Goal: Task Accomplishment & Management: Manage account settings

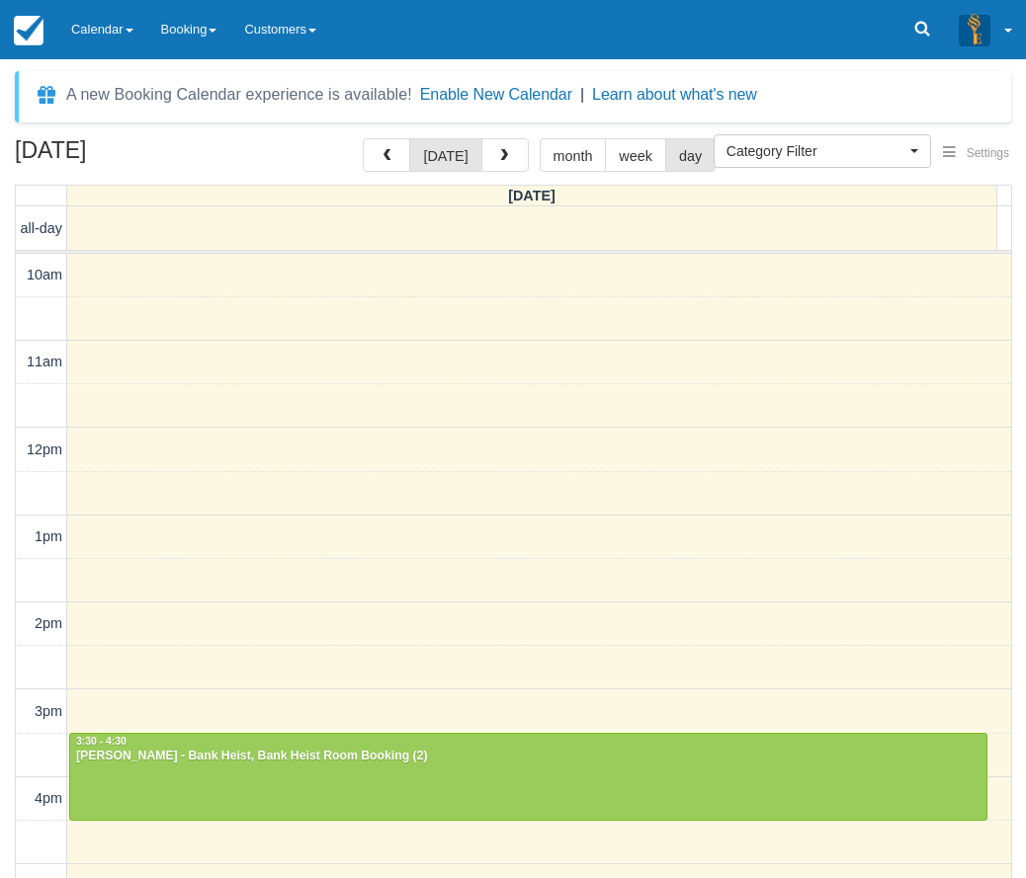
select select
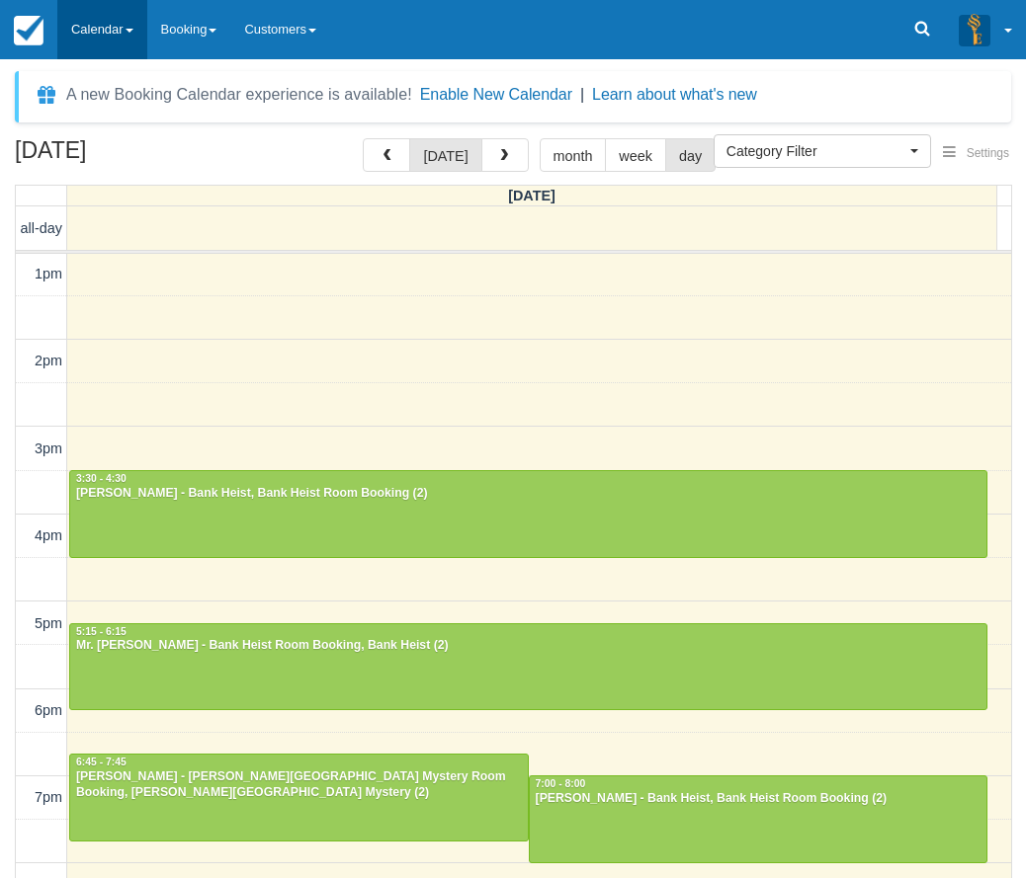
click at [104, 33] on link "Calendar" at bounding box center [102, 29] width 90 height 59
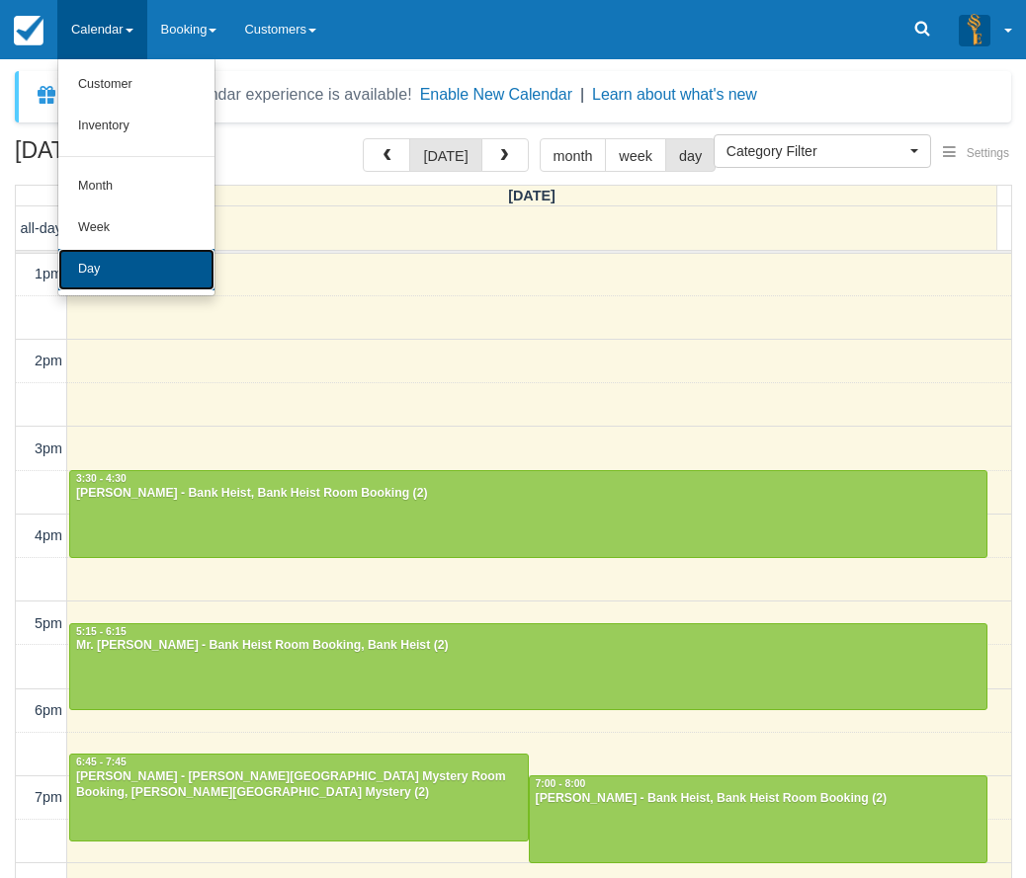
click at [100, 275] on link "Day" at bounding box center [136, 269] width 156 height 41
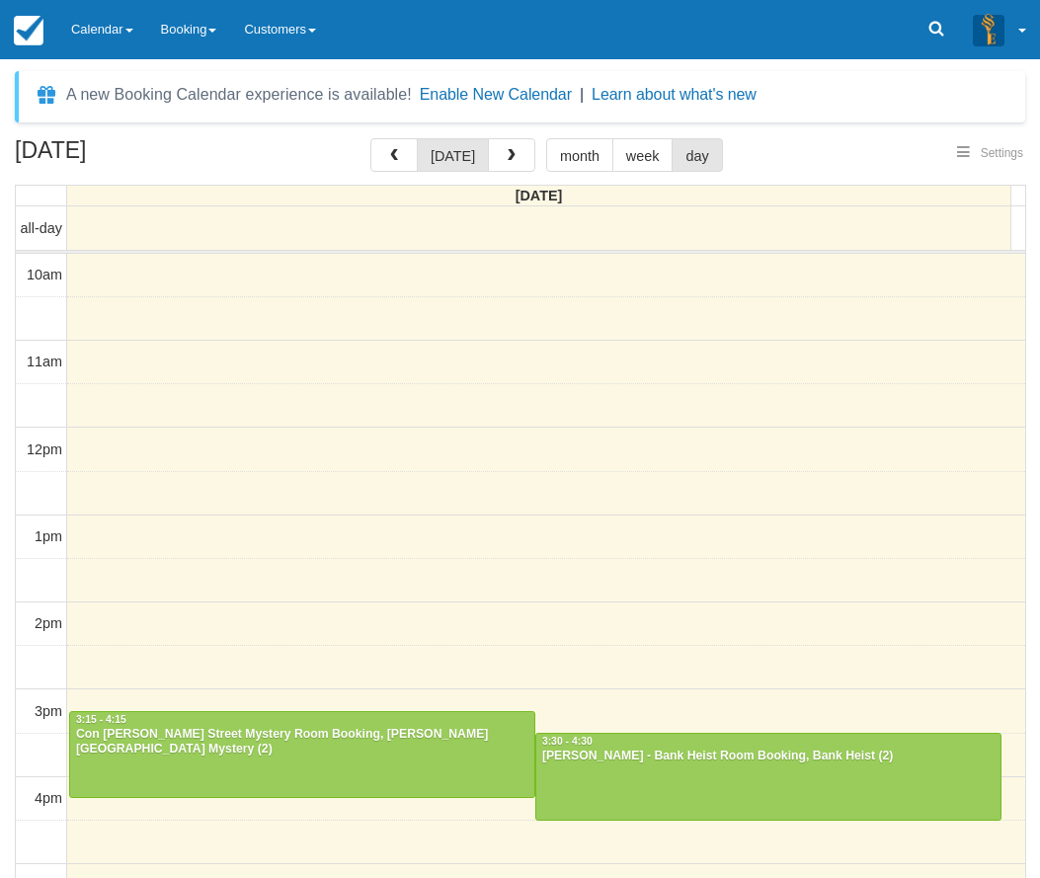
select select
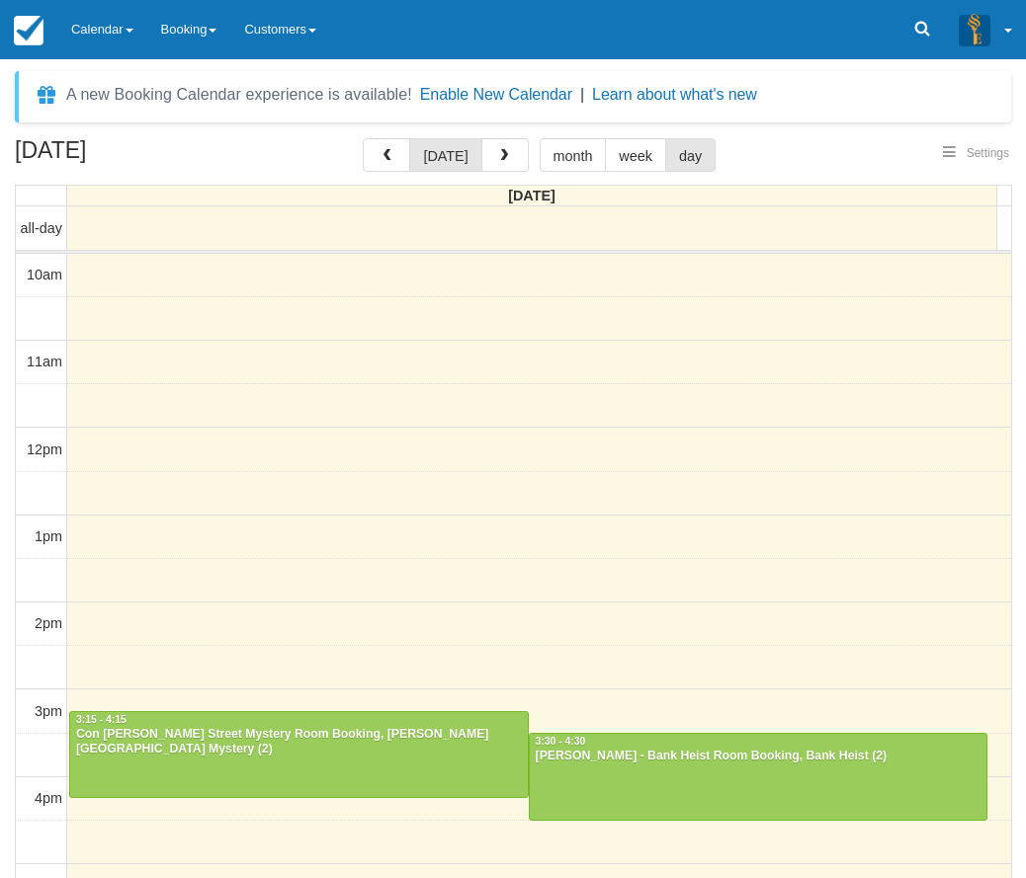
scroll to position [409, 0]
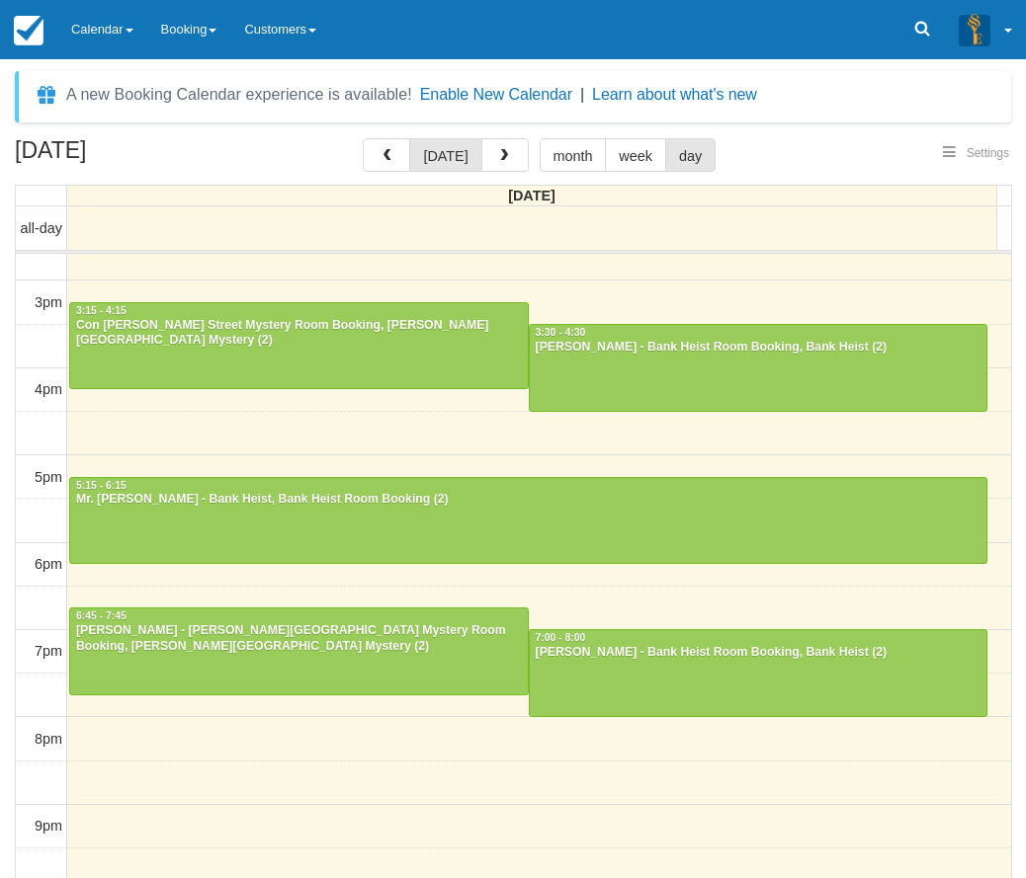
select select
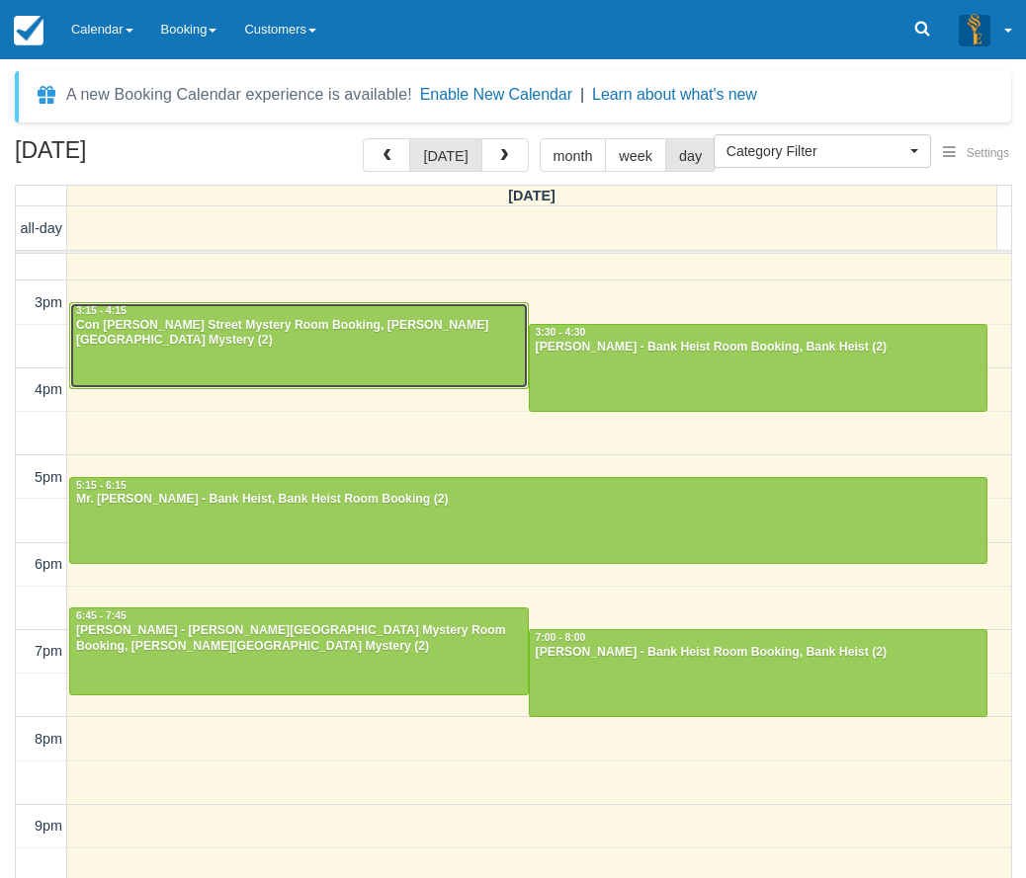
click at [177, 340] on div "Con Eleftheriou - Baker Street Mystery Room Booking, Baker Street Mystery (2)" at bounding box center [299, 334] width 448 height 32
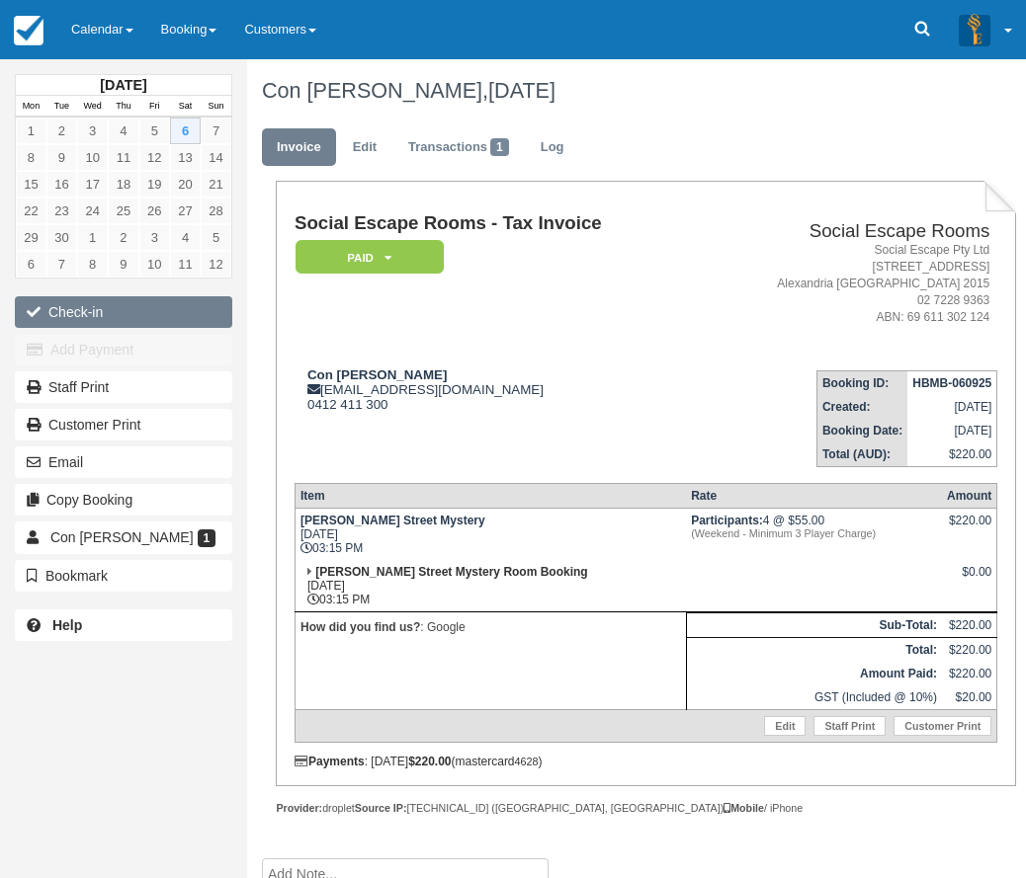
click at [74, 308] on button "Check-in" at bounding box center [123, 312] width 217 height 32
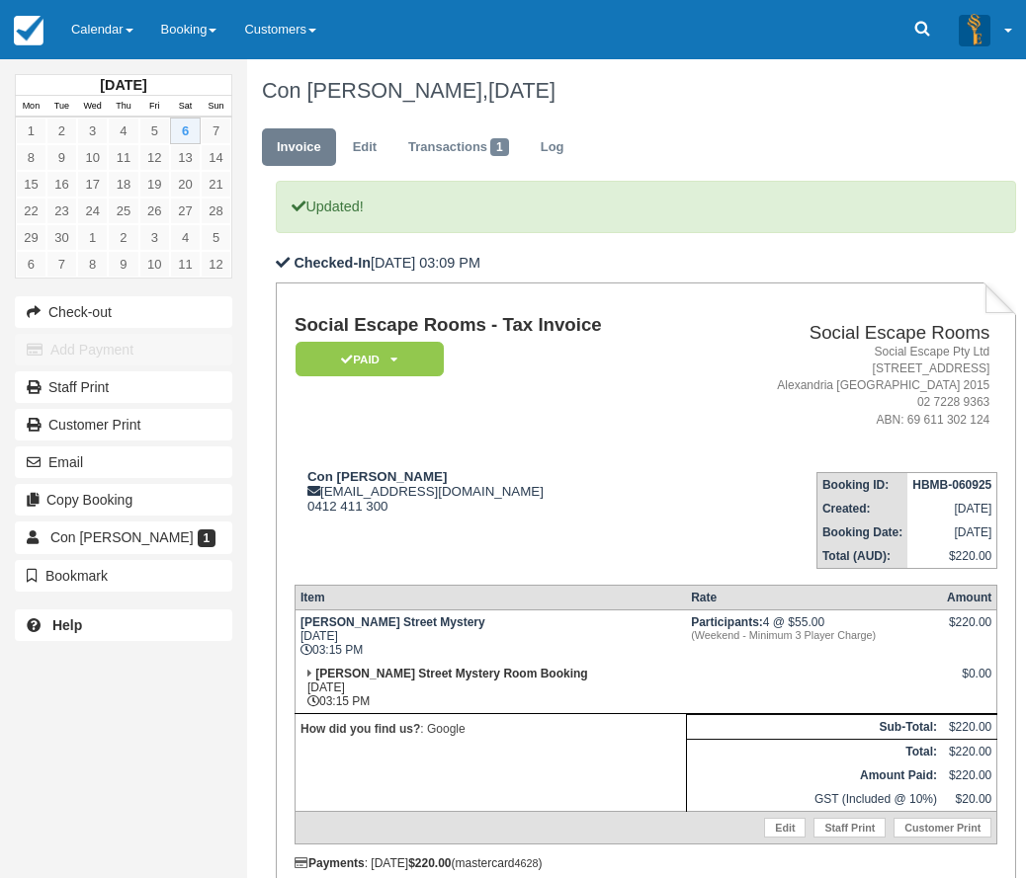
drag, startPoint x: 124, startPoint y: 16, endPoint x: 121, endPoint y: 111, distance: 94.9
click at [124, 16] on link "Calendar" at bounding box center [102, 29] width 90 height 59
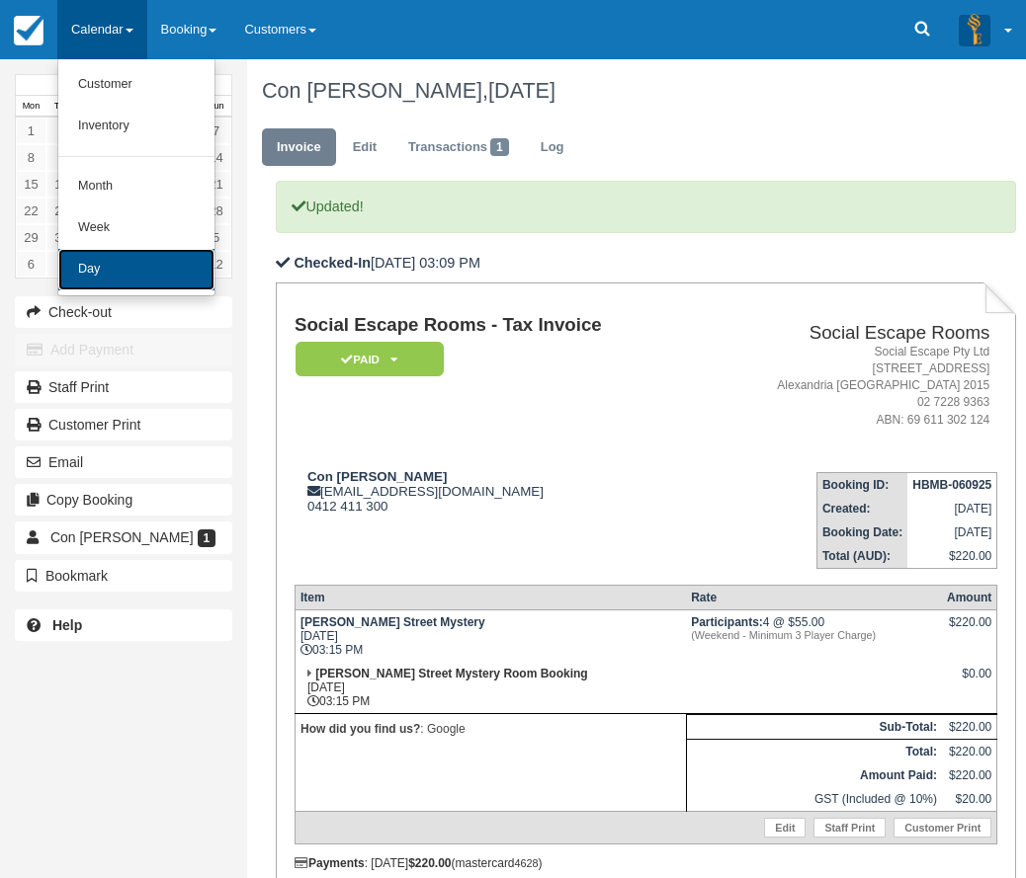
click at [113, 280] on link "Day" at bounding box center [136, 269] width 156 height 41
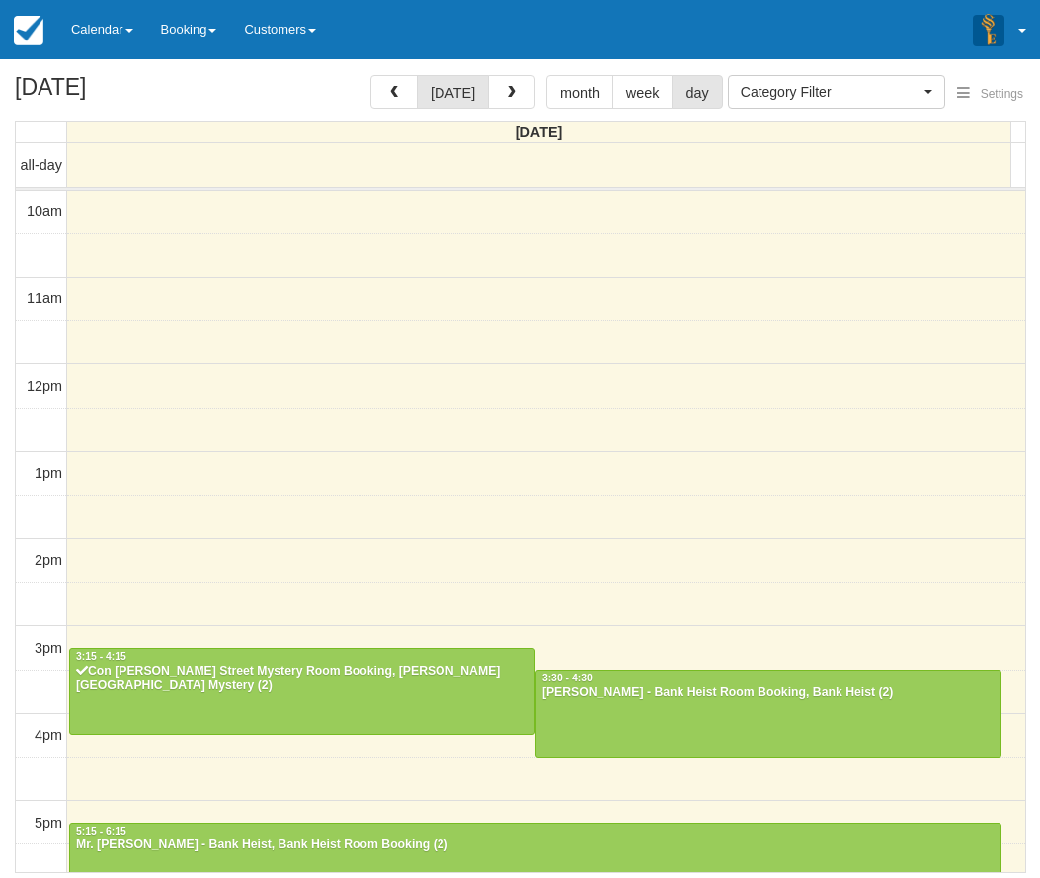
select select
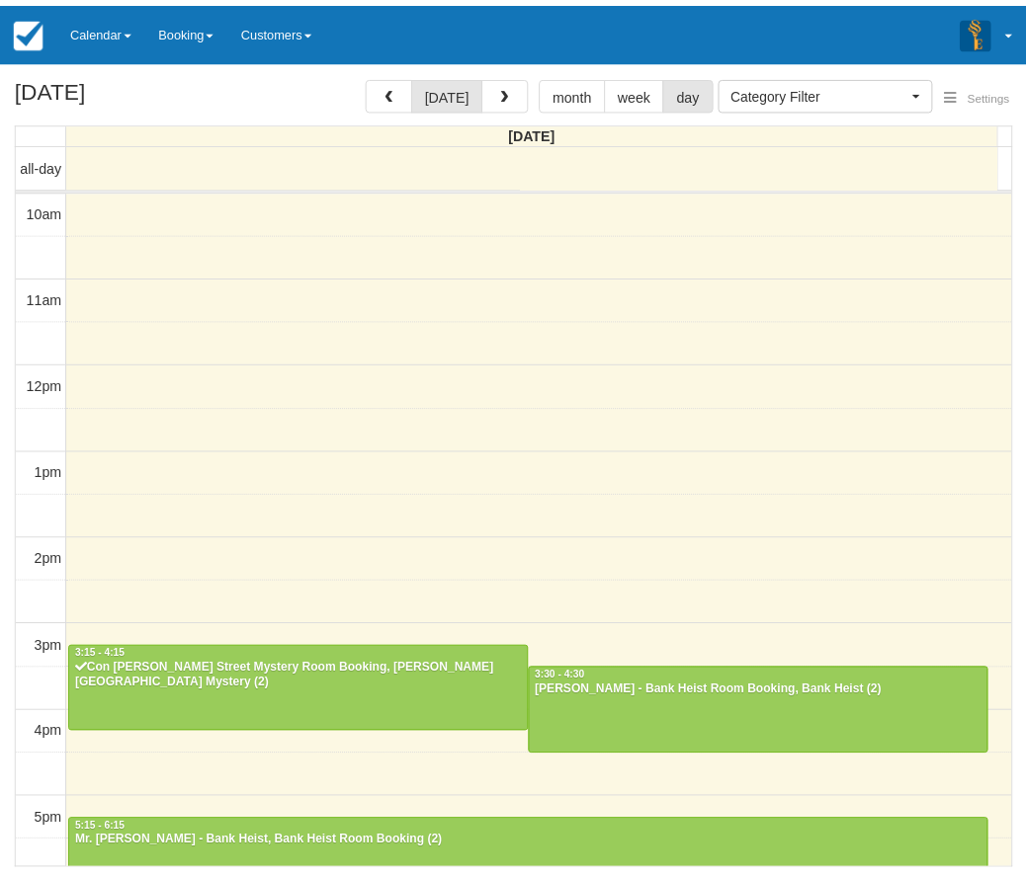
scroll to position [409, 0]
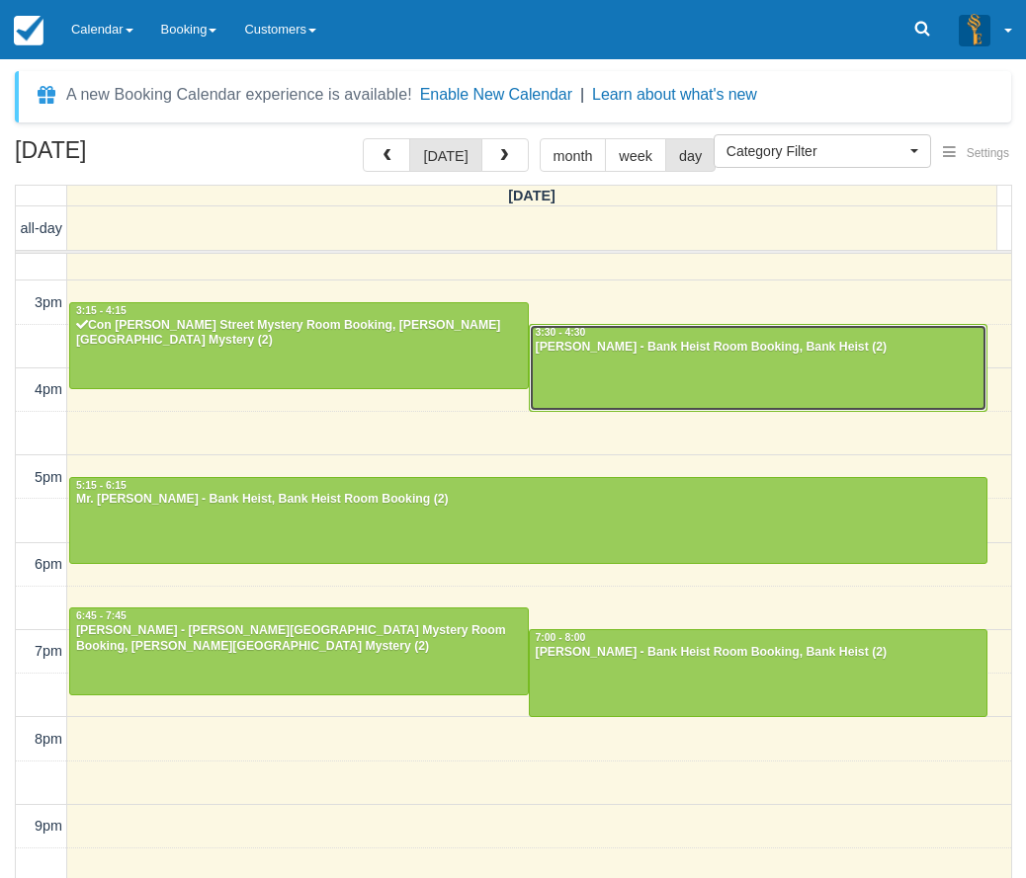
click at [644, 364] on div at bounding box center [758, 367] width 457 height 85
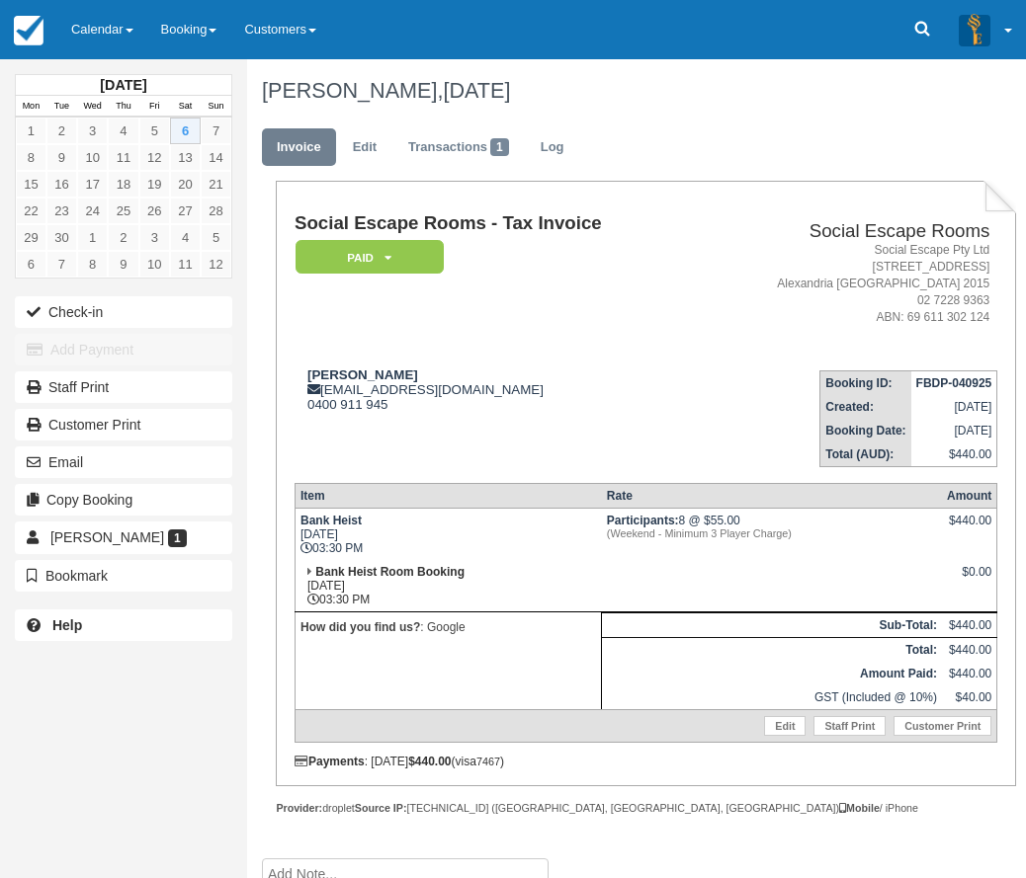
click at [479, 362] on td "[PERSON_NAME] [EMAIL_ADDRESS][DOMAIN_NAME] 0400 911 945" at bounding box center [495, 411] width 403 height 113
click at [479, 362] on td "Holly Rayner hollyrrayner@gmail.com 0400 911 945" at bounding box center [495, 411] width 403 height 113
click at [492, 347] on td "Social Escape Rooms - Tax Invoice Paid   Pending Reserved Deposit Blocked for C…" at bounding box center [495, 283] width 403 height 140
click at [62, 322] on button "Check-in" at bounding box center [123, 312] width 217 height 32
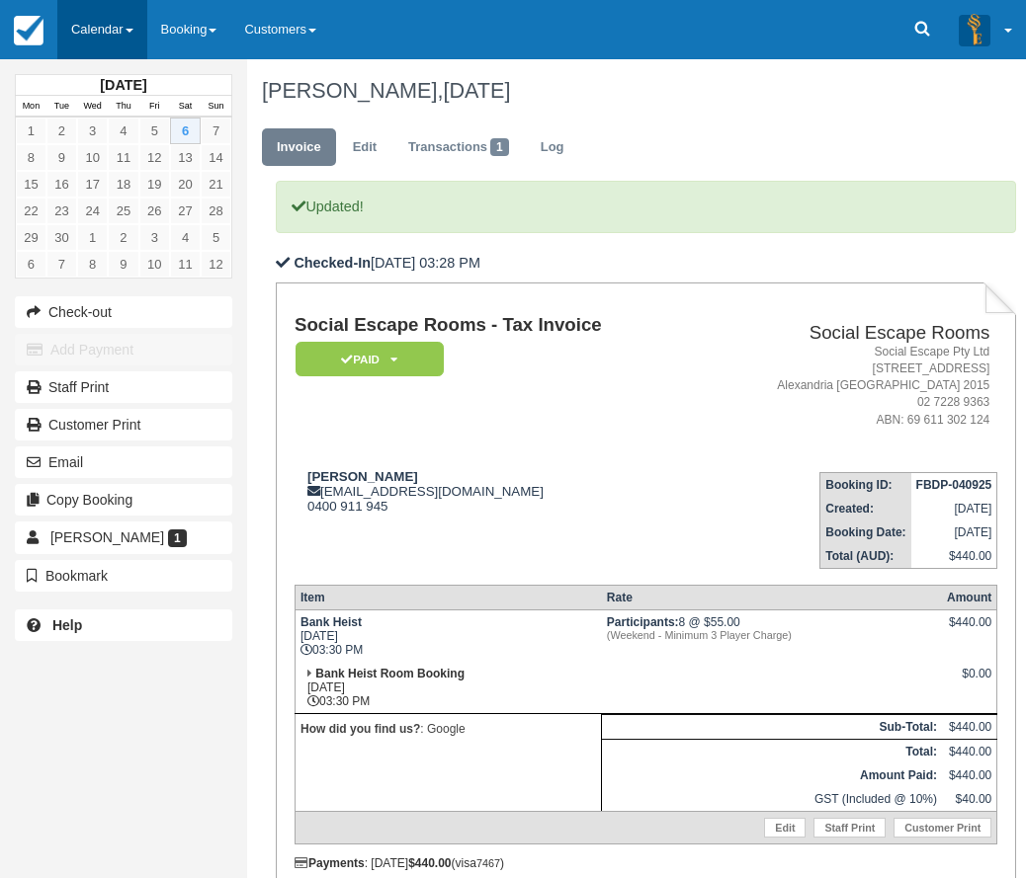
click at [118, 42] on link "Calendar" at bounding box center [102, 29] width 90 height 59
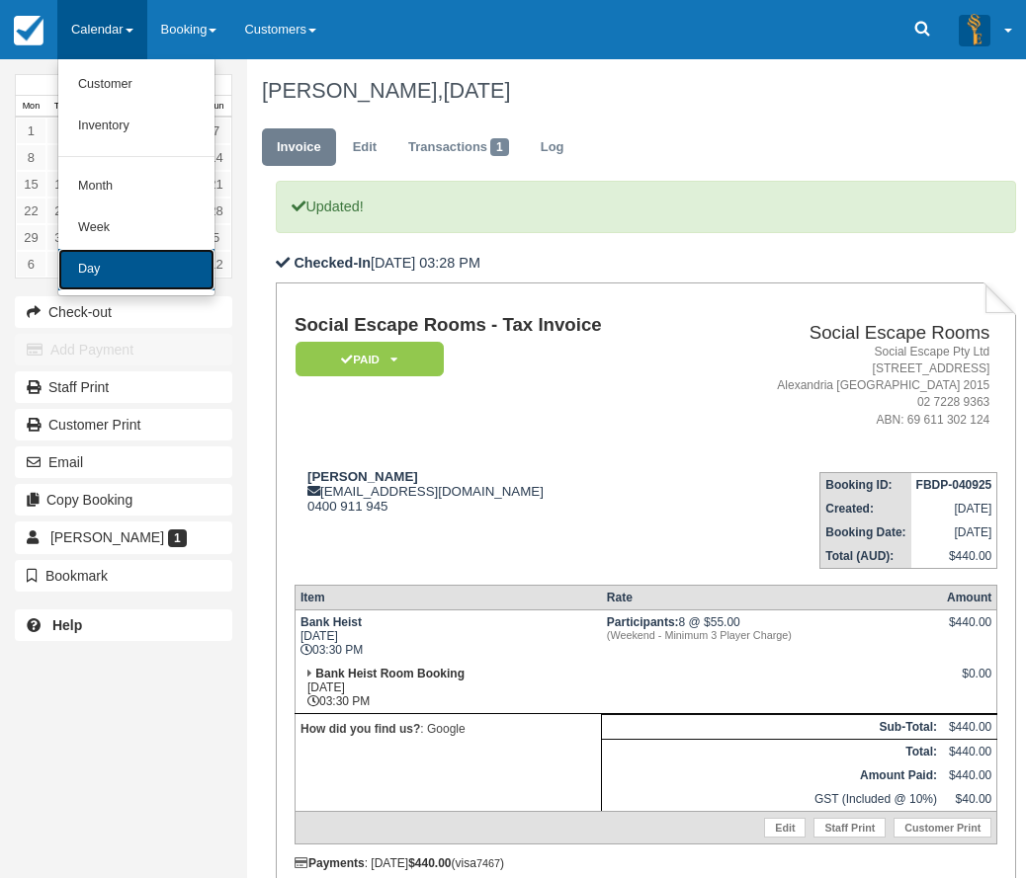
click at [139, 257] on link "Day" at bounding box center [136, 269] width 156 height 41
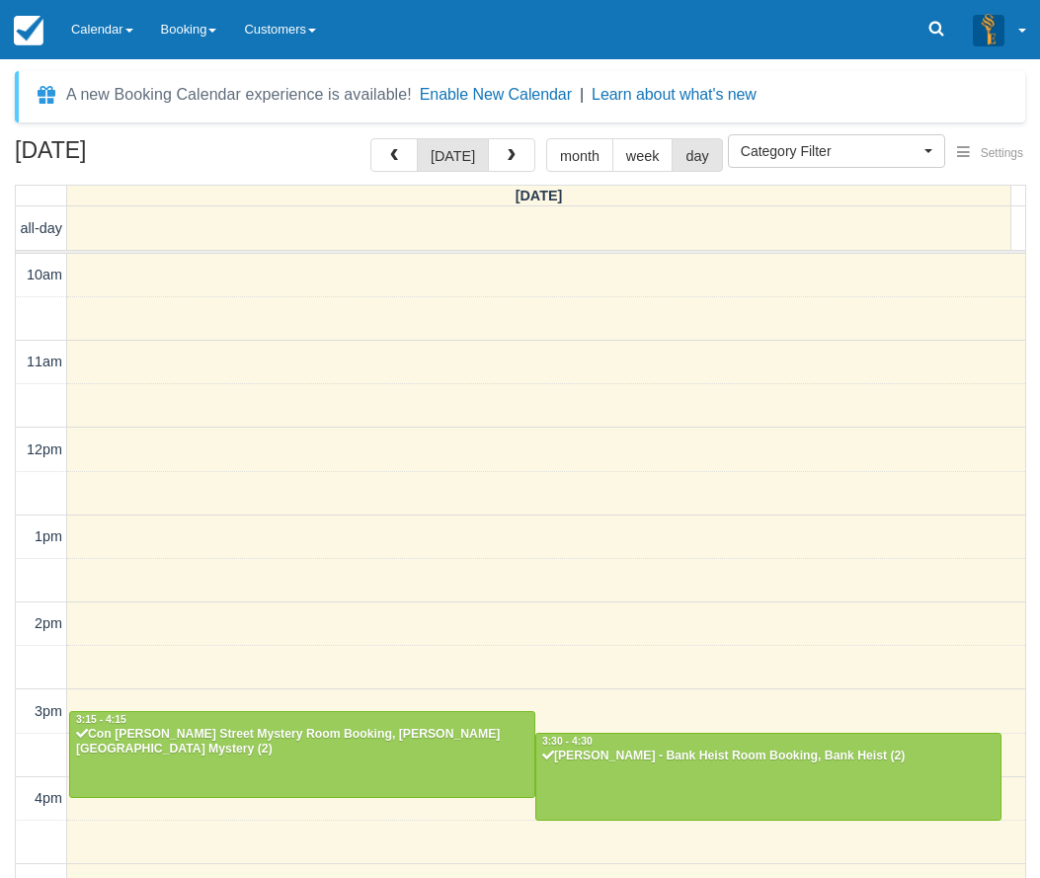
select select
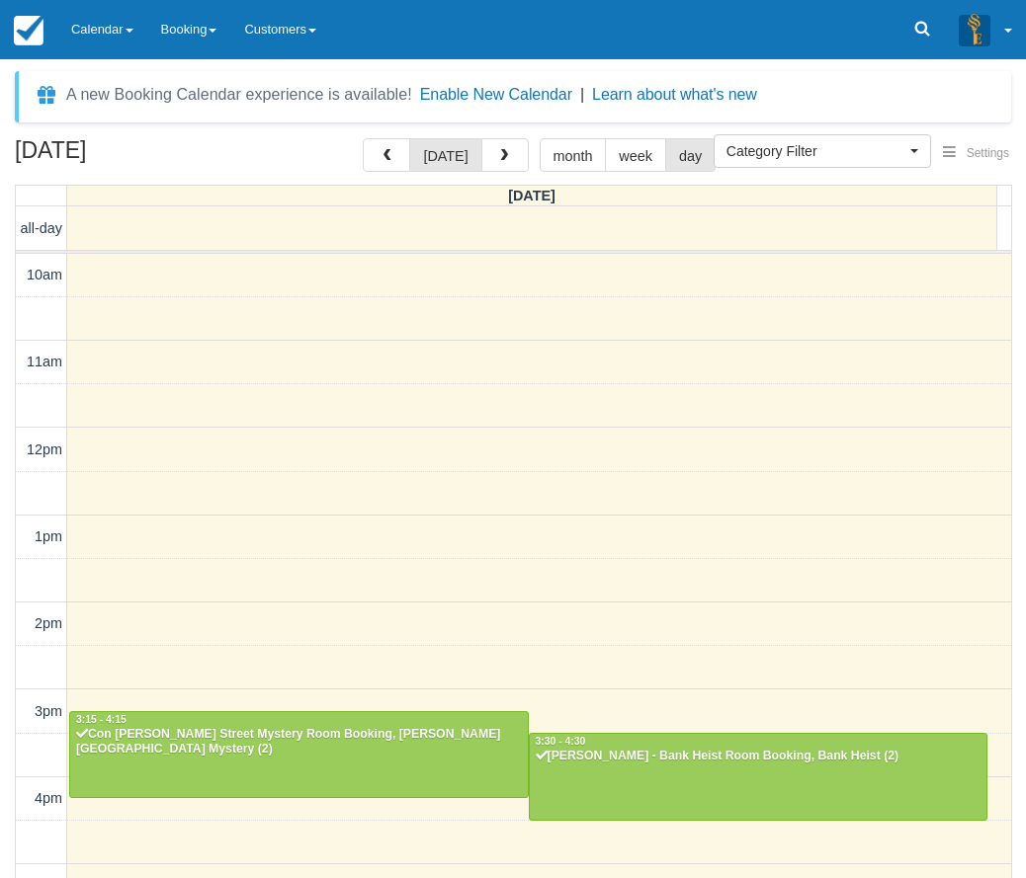
scroll to position [409, 0]
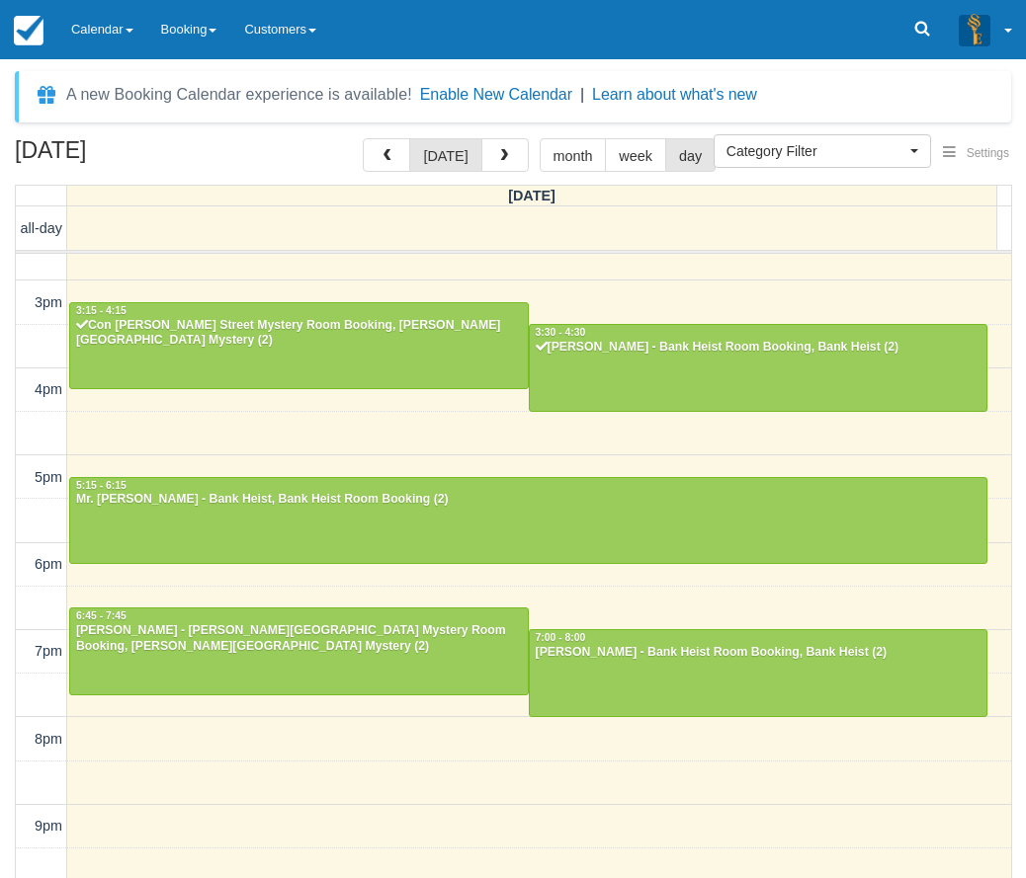
click at [134, 62] on div "A new Booking Calendar experience is available! Enable New Calendar | Learn abo…" at bounding box center [513, 468] width 1026 height 819
click at [128, 47] on link "Calendar" at bounding box center [102, 29] width 90 height 59
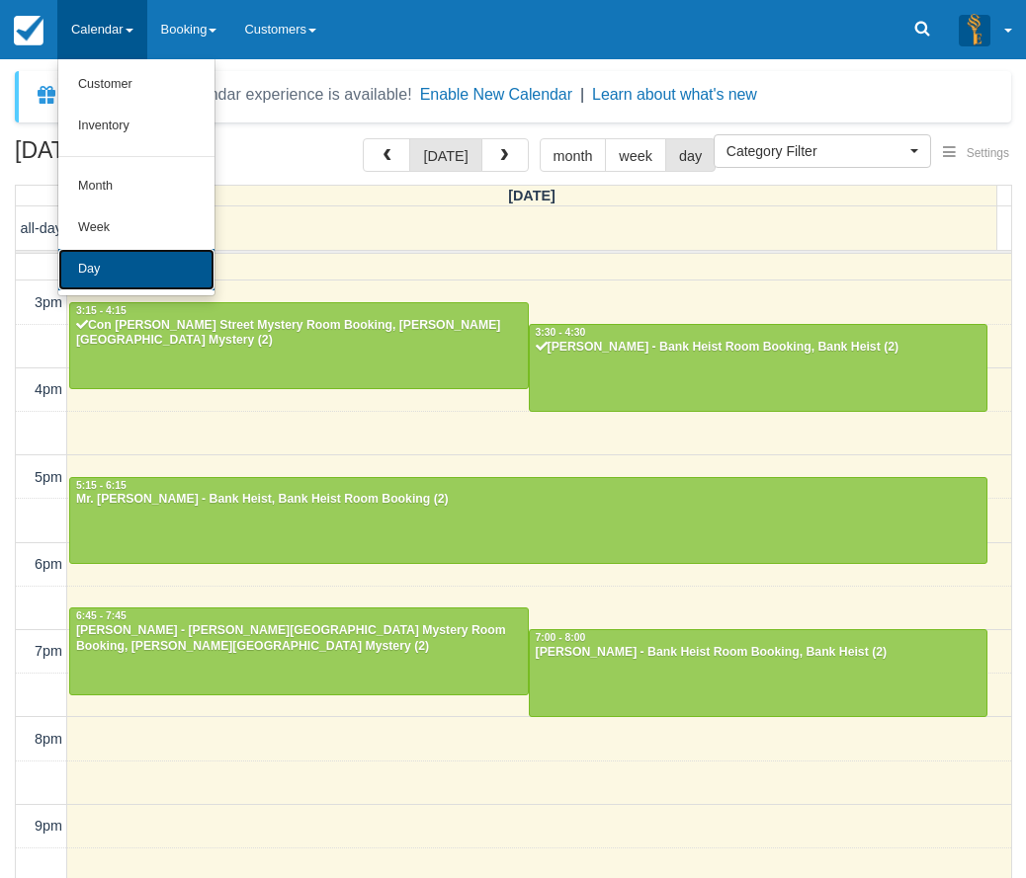
click at [140, 266] on link "Day" at bounding box center [136, 269] width 156 height 41
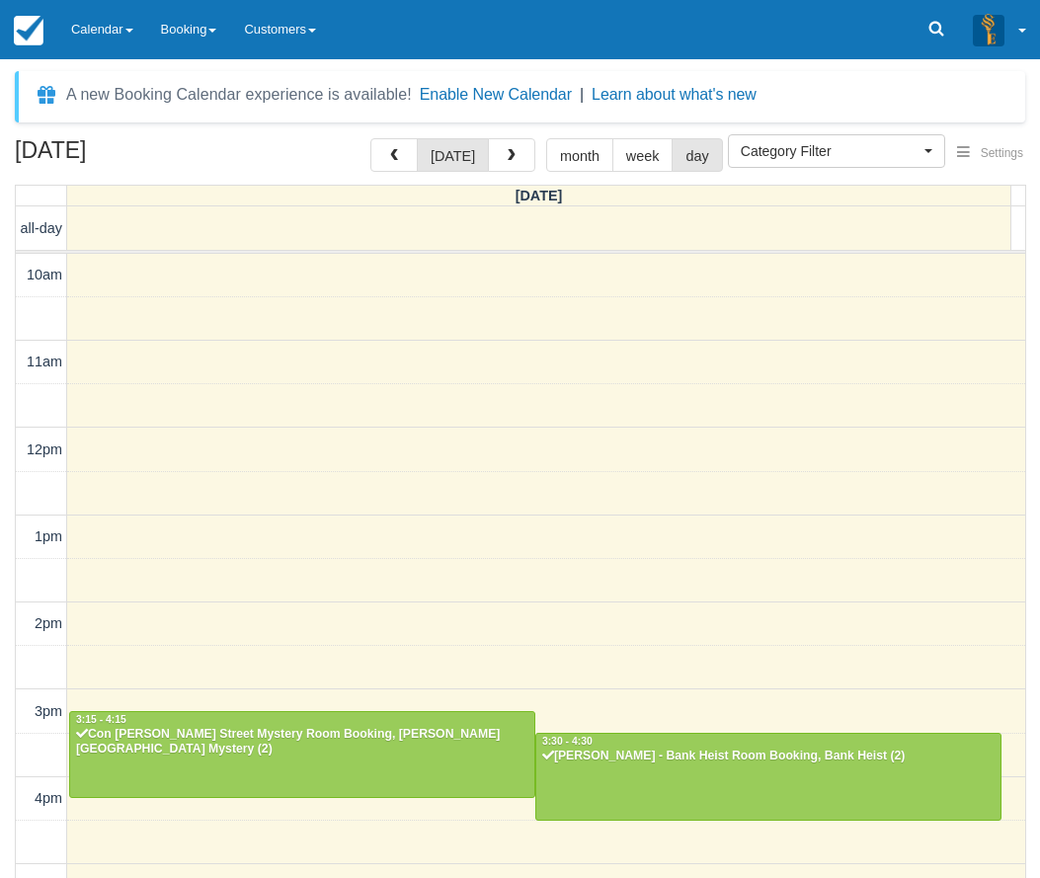
select select
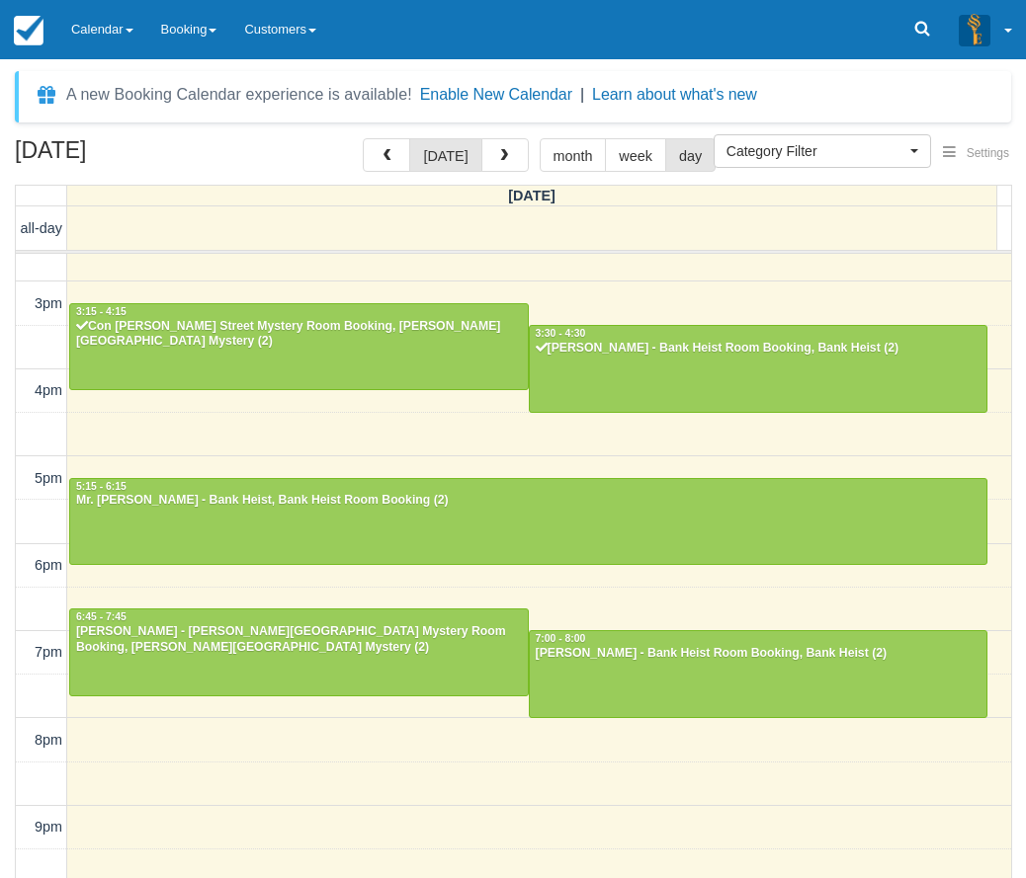
scroll to position [63, 0]
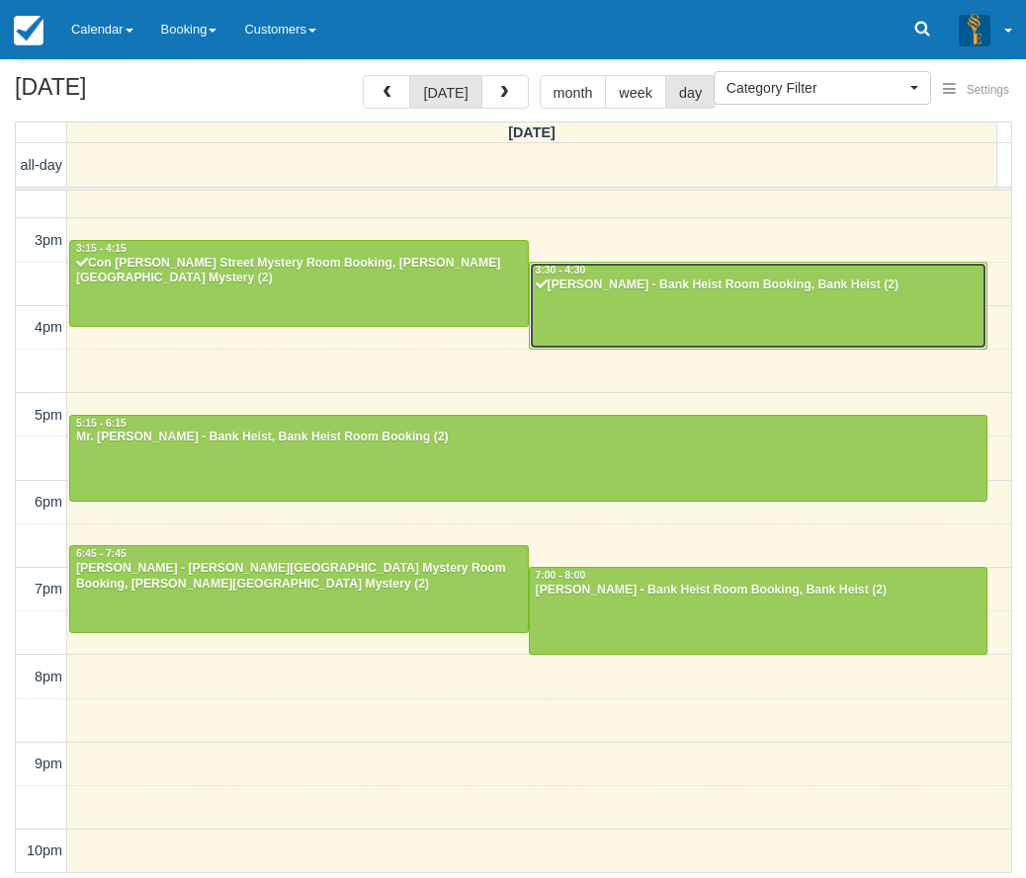
click at [647, 294] on div at bounding box center [758, 305] width 457 height 85
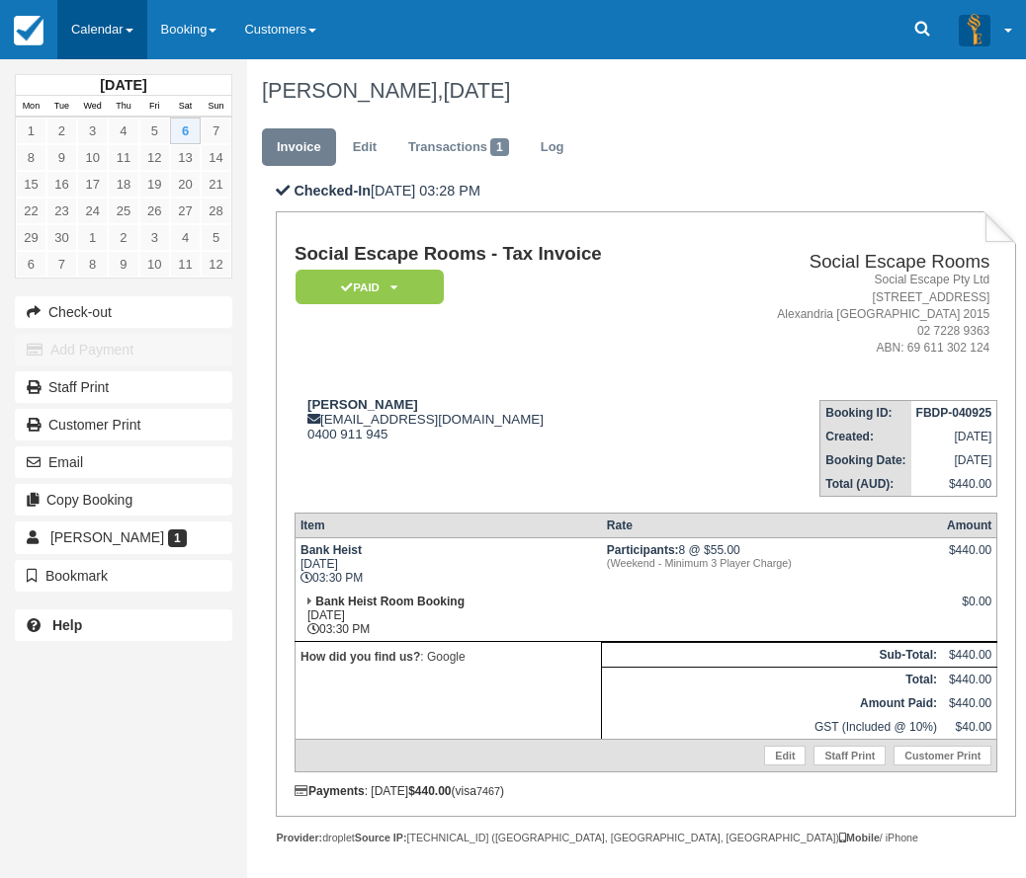
click at [118, 21] on link "Calendar" at bounding box center [102, 29] width 90 height 59
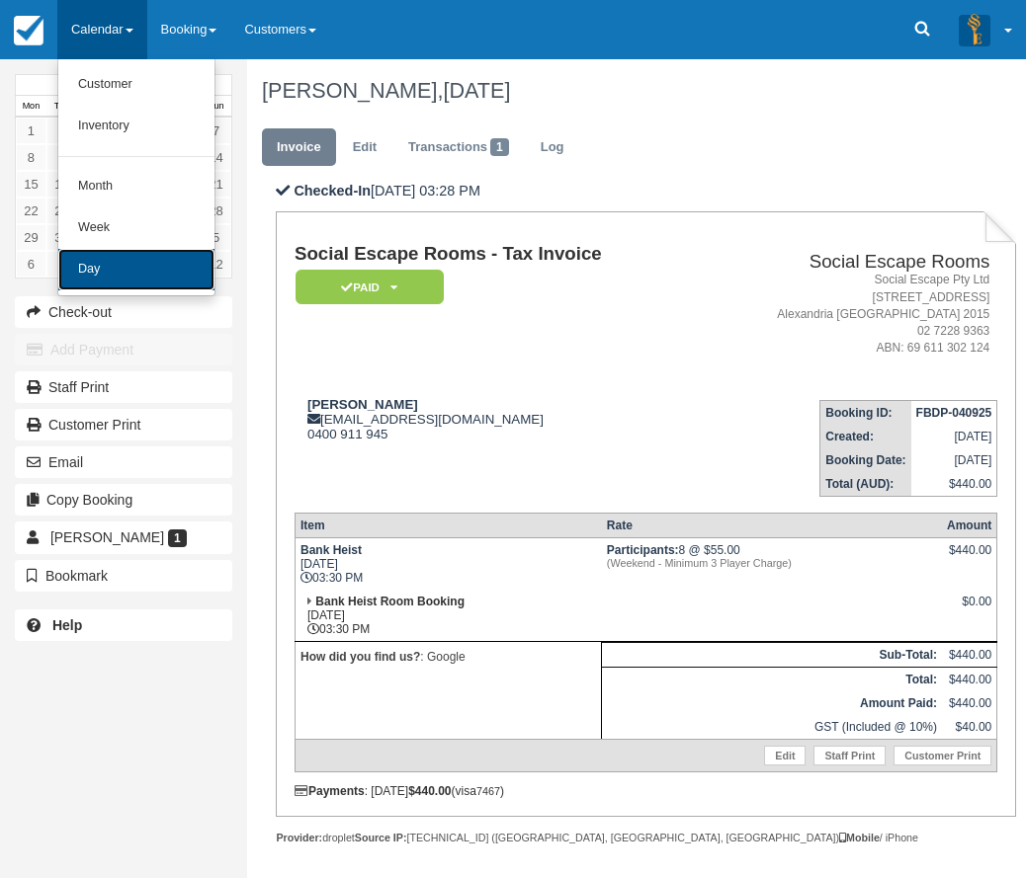
click at [116, 265] on link "Day" at bounding box center [136, 269] width 156 height 41
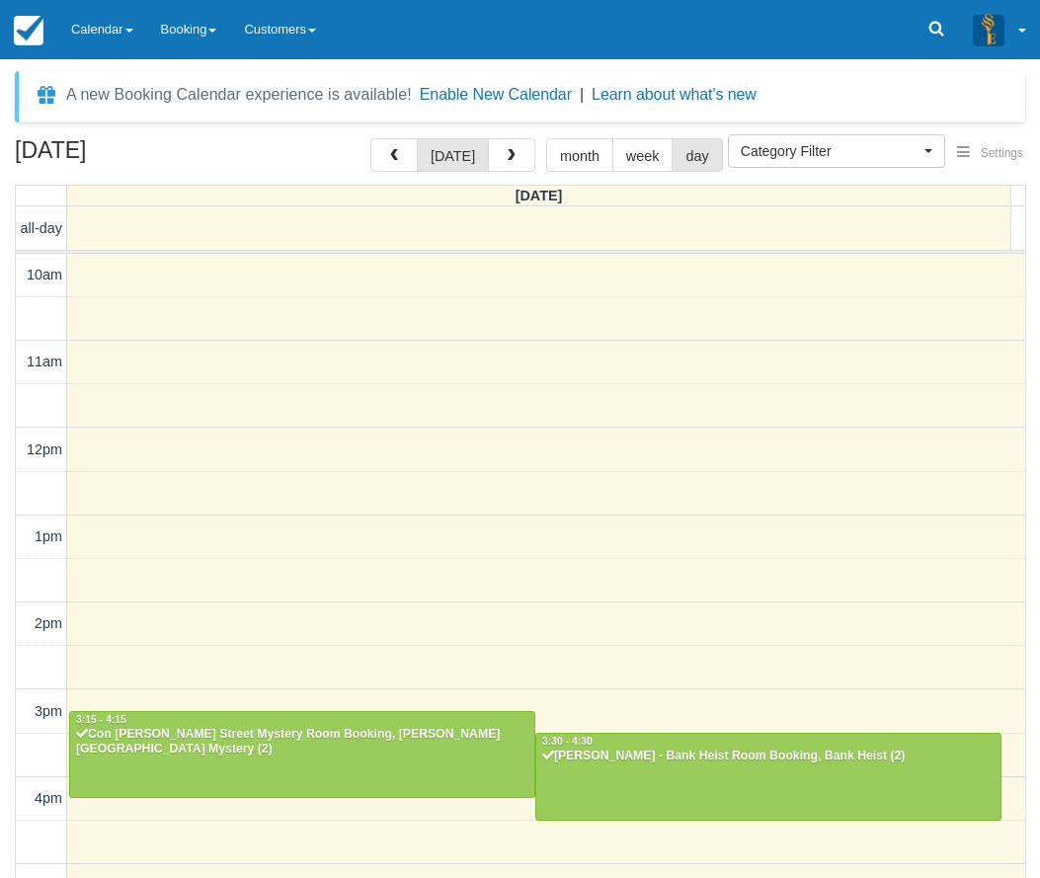
select select
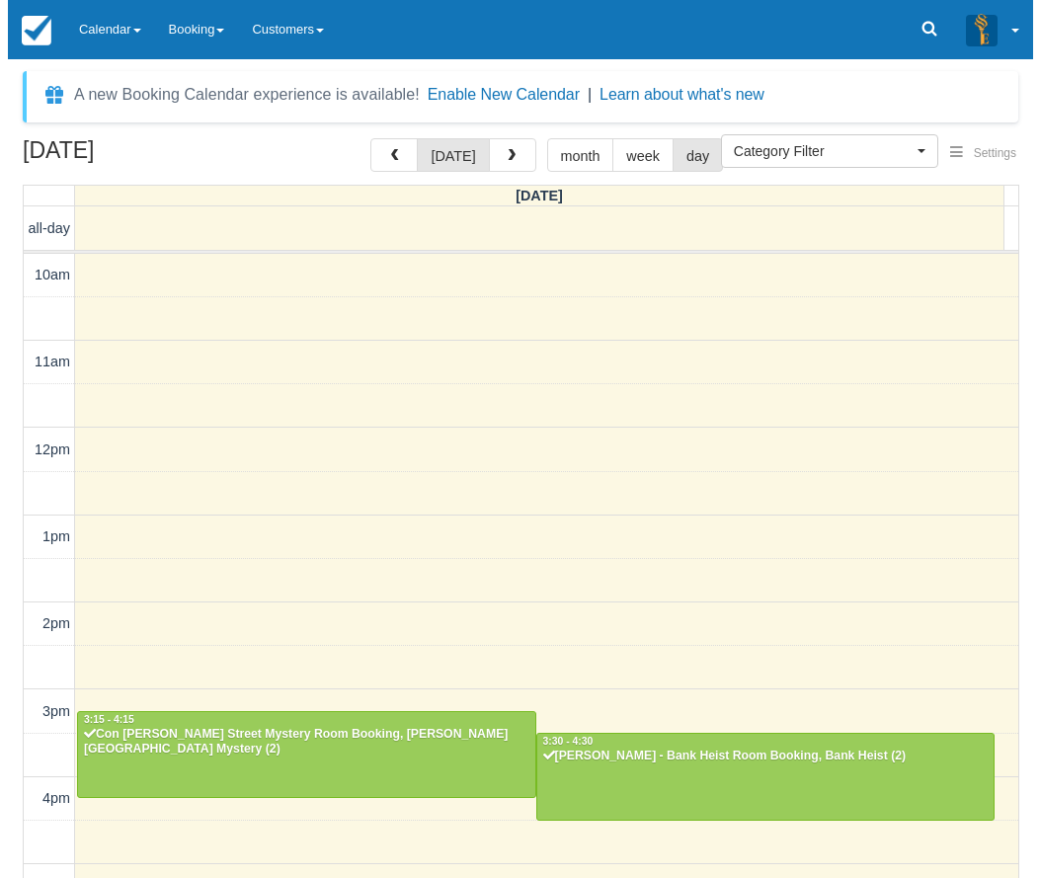
scroll to position [409, 0]
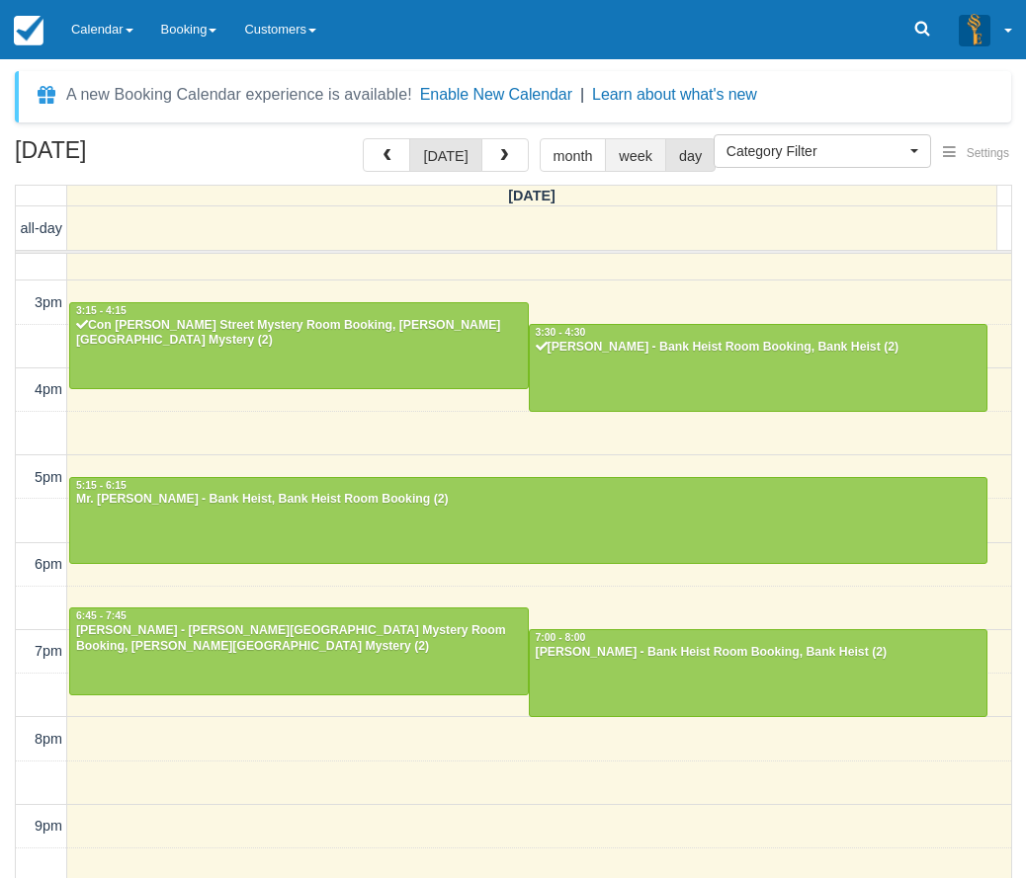
click at [641, 161] on button "week" at bounding box center [635, 155] width 61 height 34
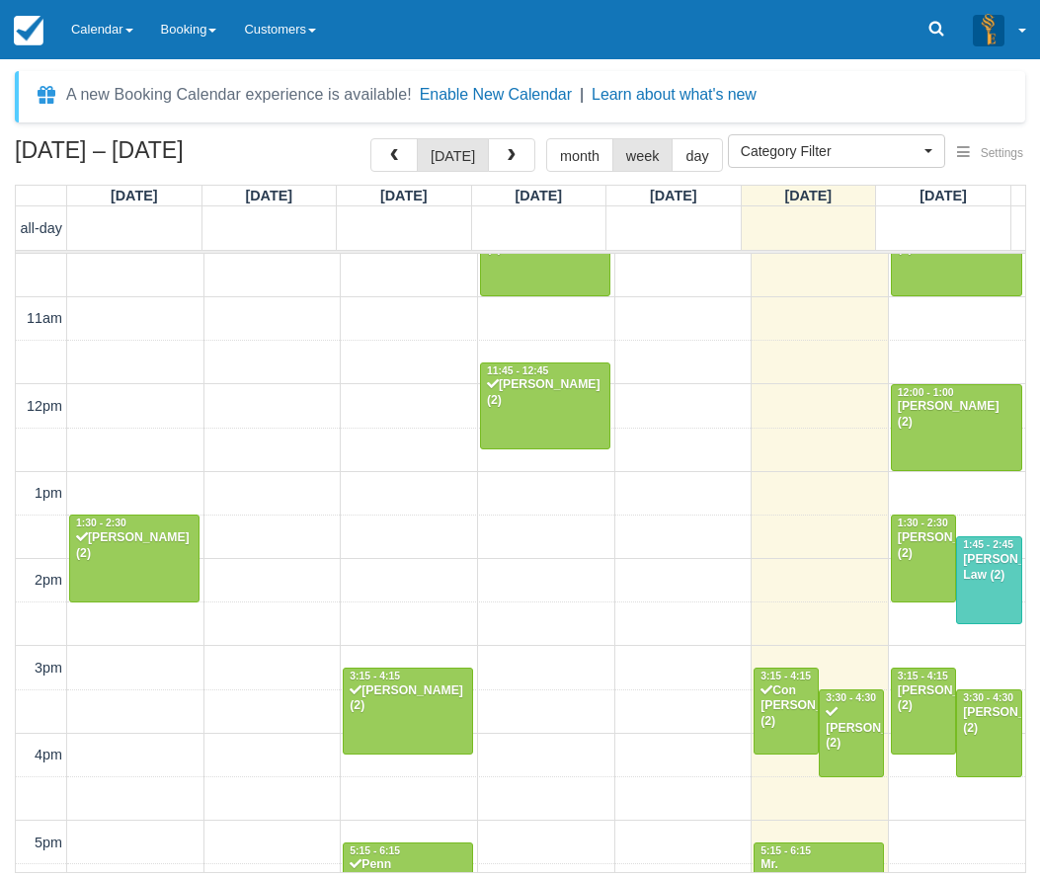
scroll to position [42, 0]
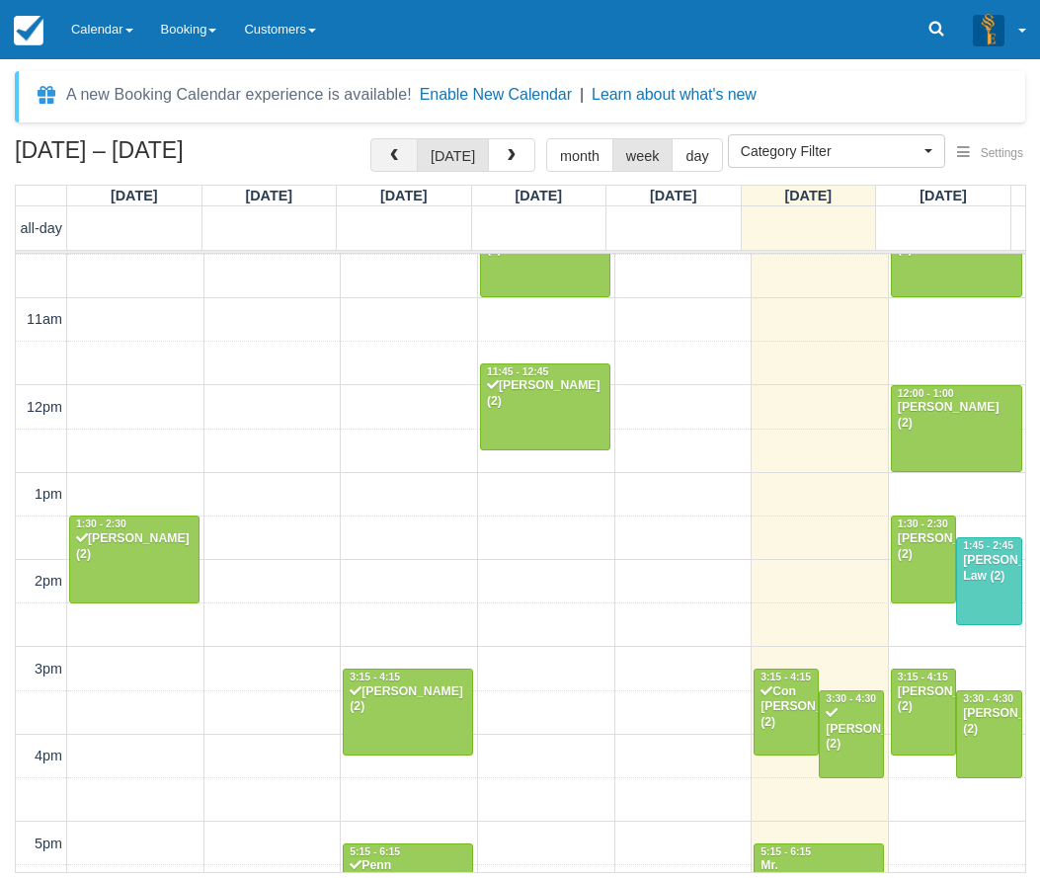
click at [406, 147] on button "button" at bounding box center [393, 155] width 47 height 34
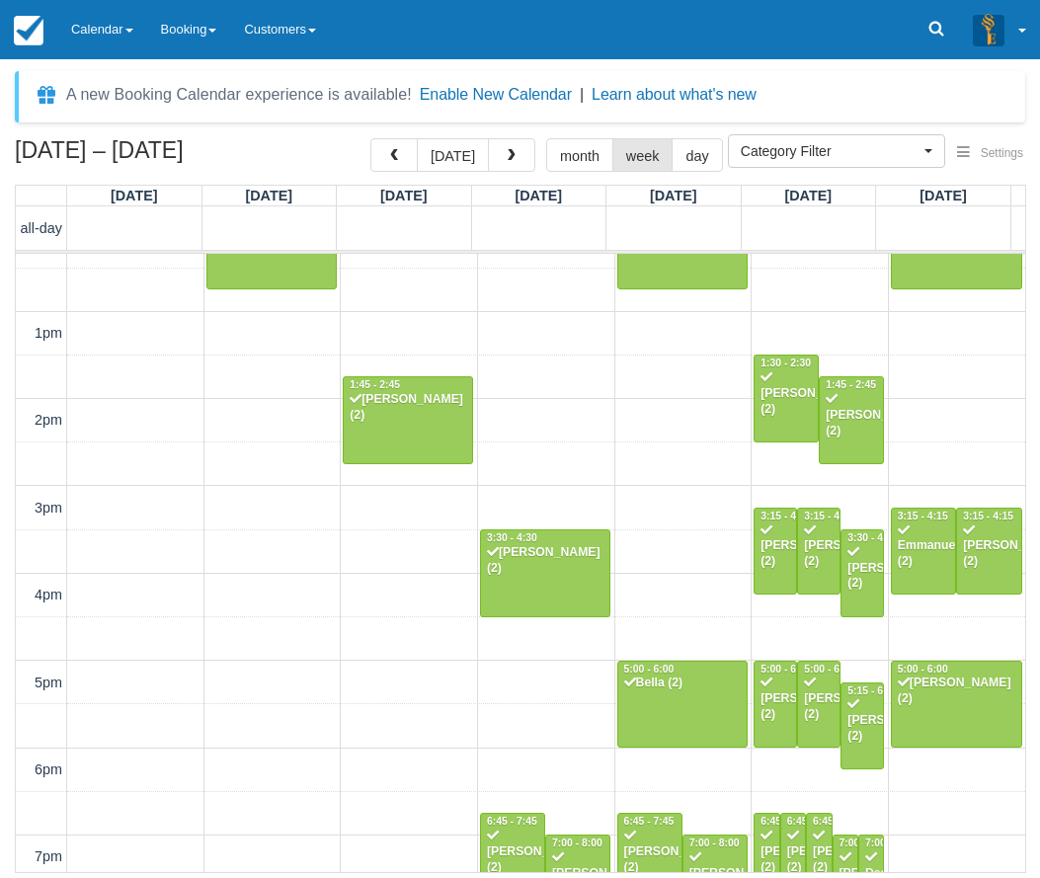
scroll to position [395, 0]
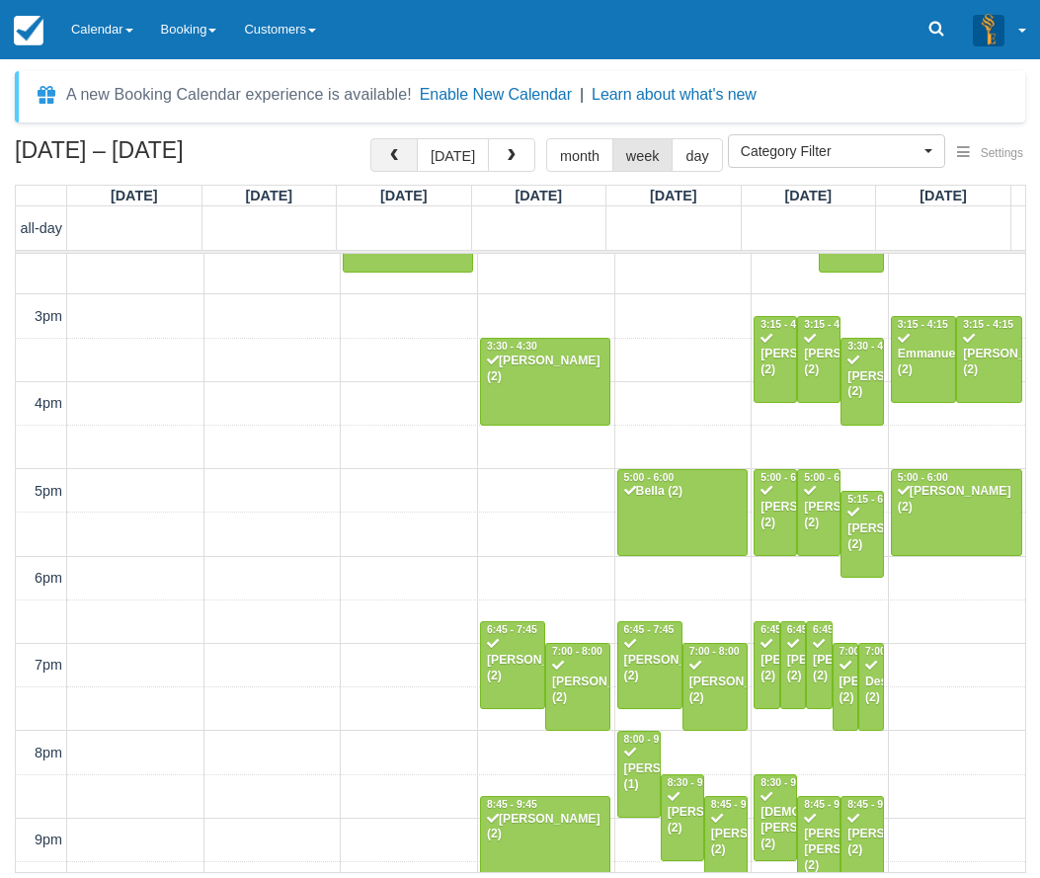
click at [399, 171] on button "button" at bounding box center [393, 155] width 47 height 34
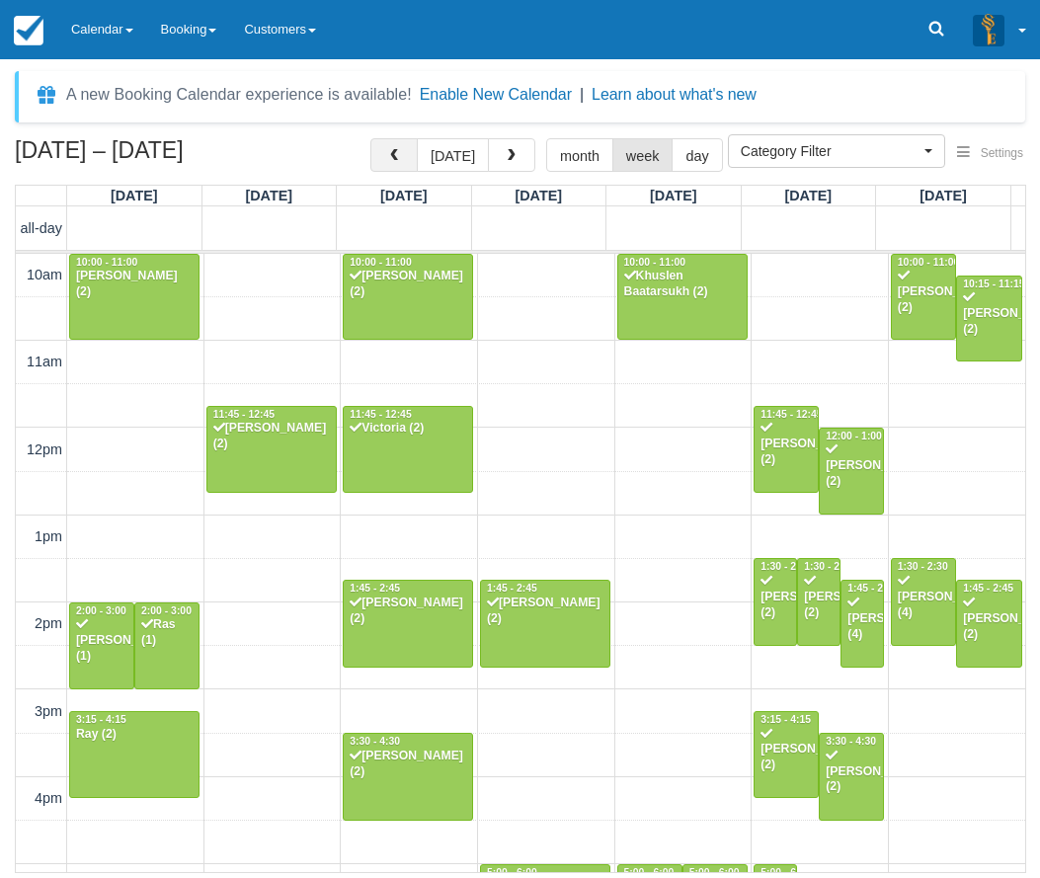
click at [381, 158] on button "button" at bounding box center [393, 155] width 47 height 34
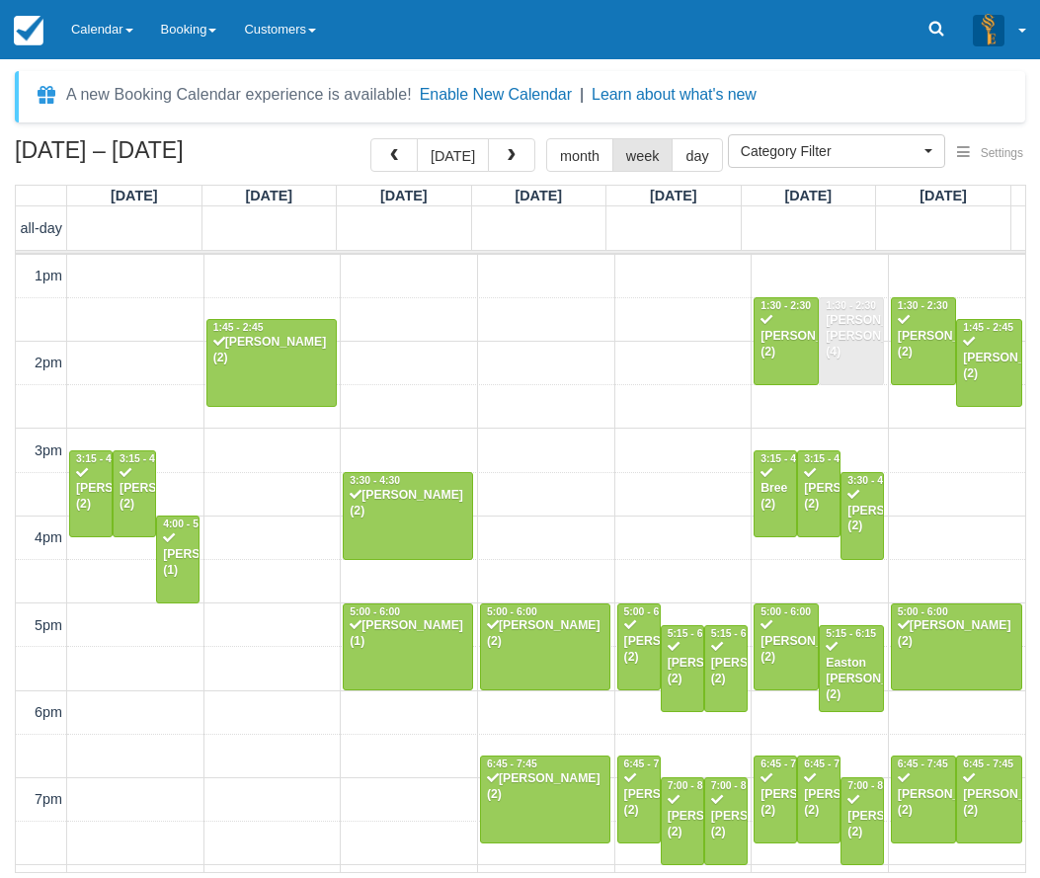
scroll to position [471, 0]
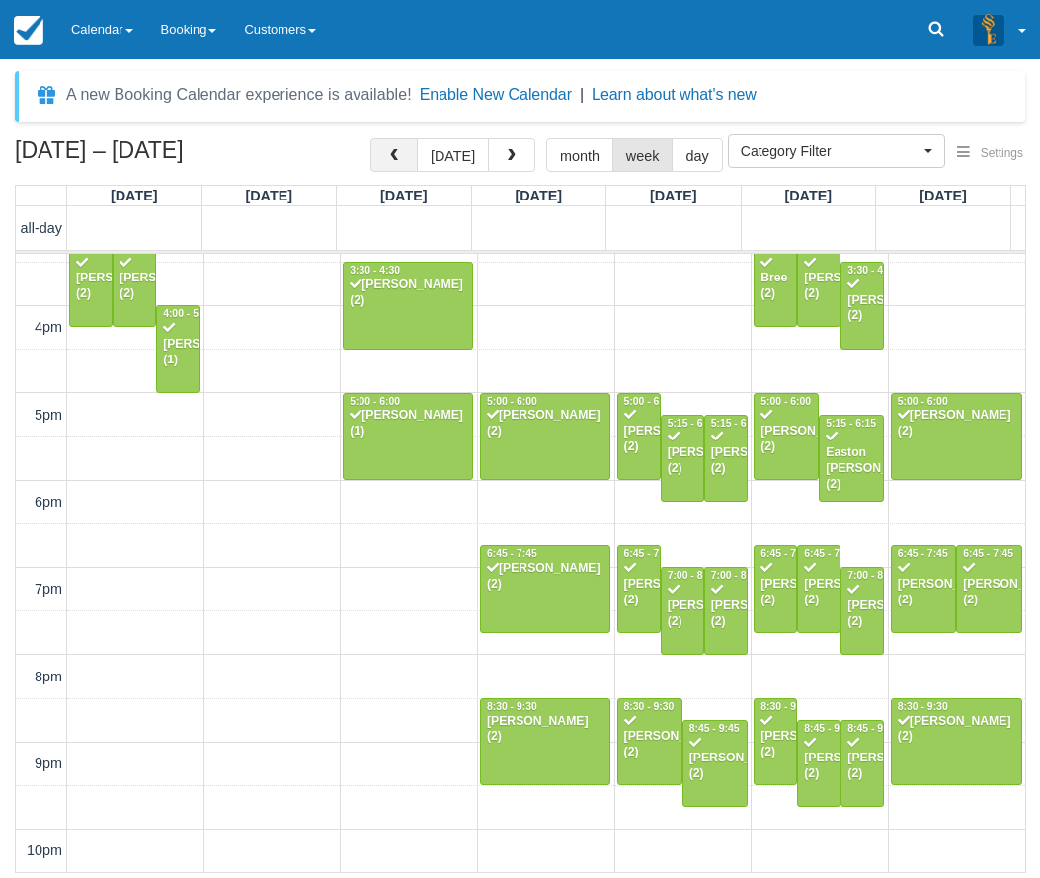
click at [401, 157] on span "button" at bounding box center [394, 156] width 14 height 14
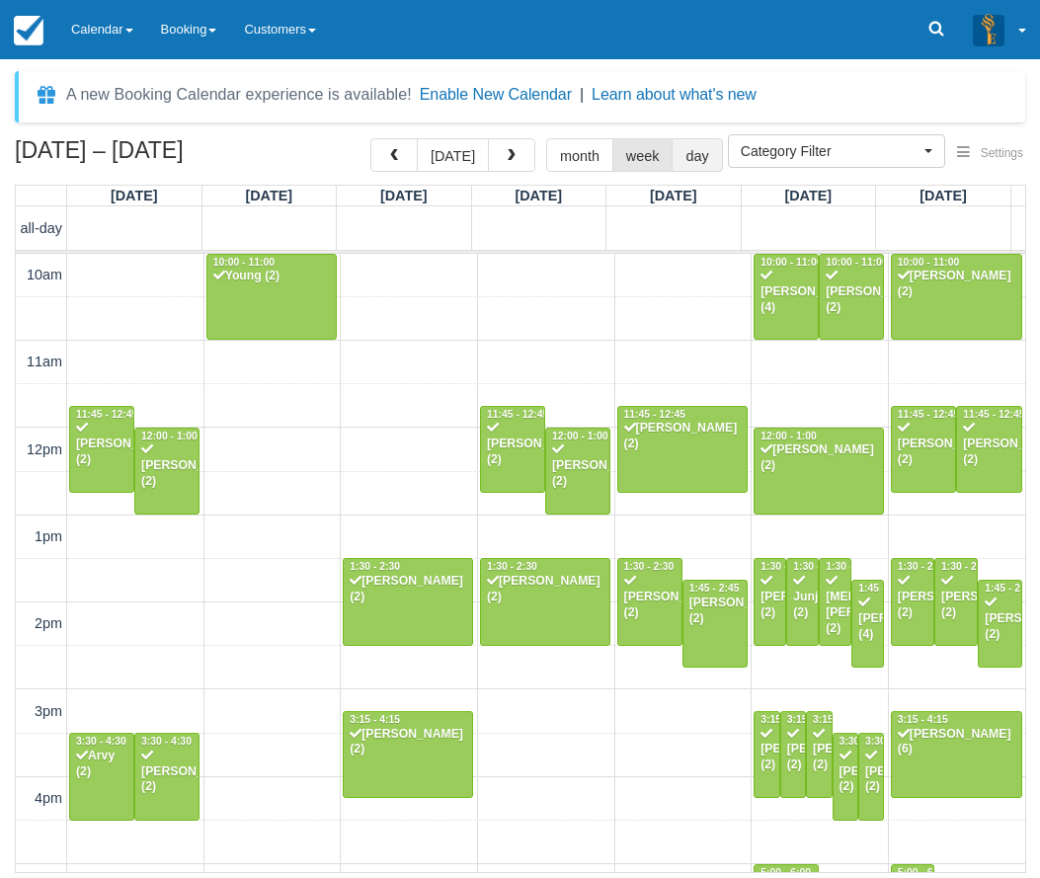
click at [694, 158] on button "day" at bounding box center [697, 155] width 50 height 34
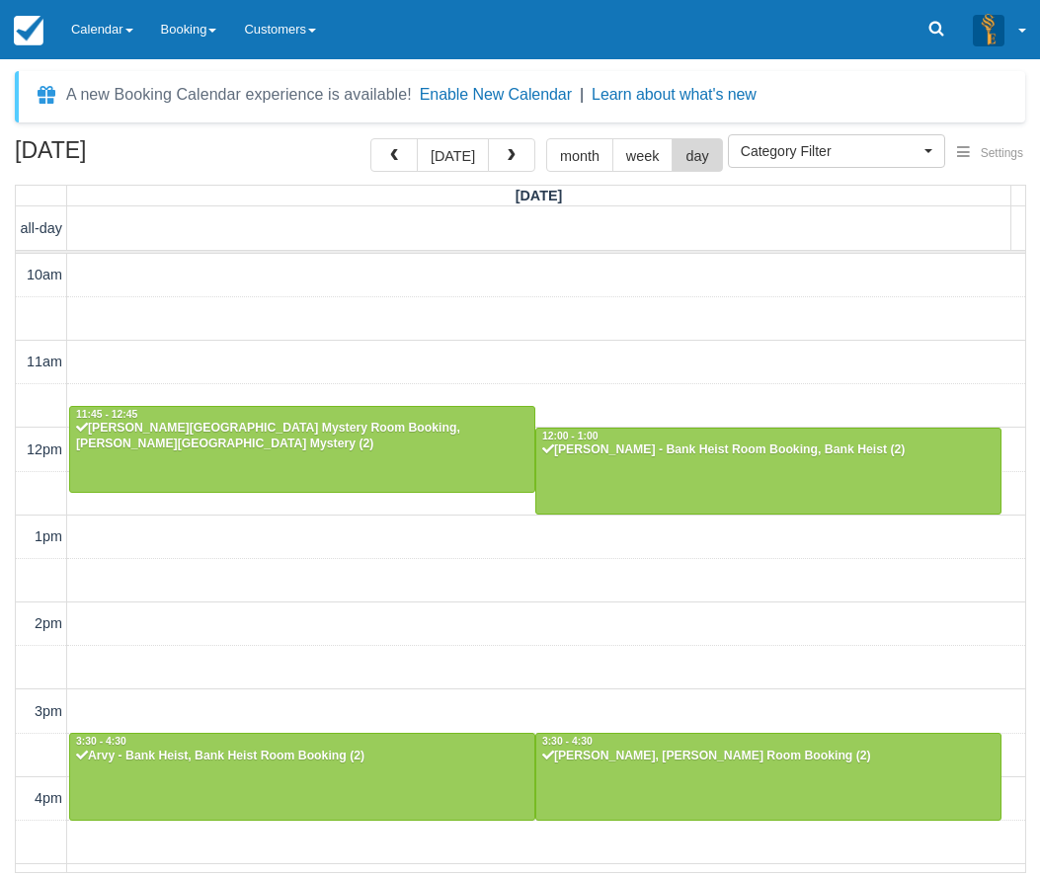
scroll to position [438, 0]
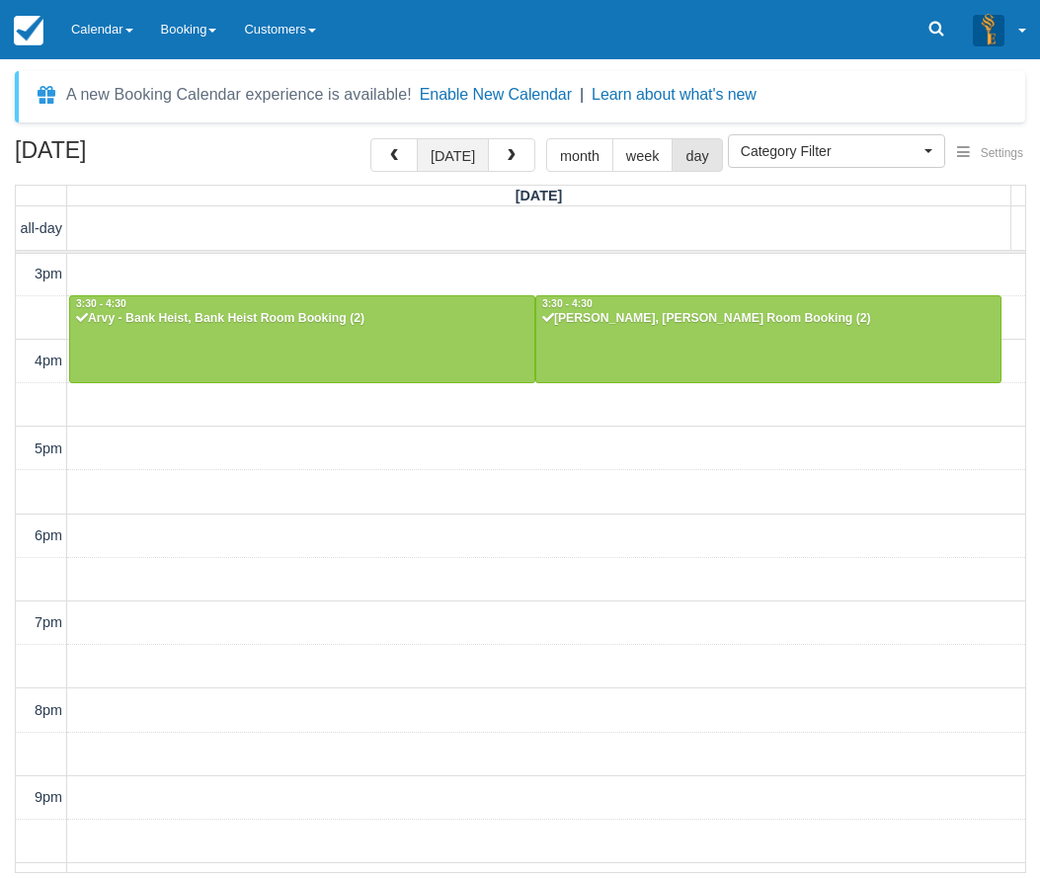
click at [431, 162] on button "[DATE]" at bounding box center [453, 155] width 72 height 34
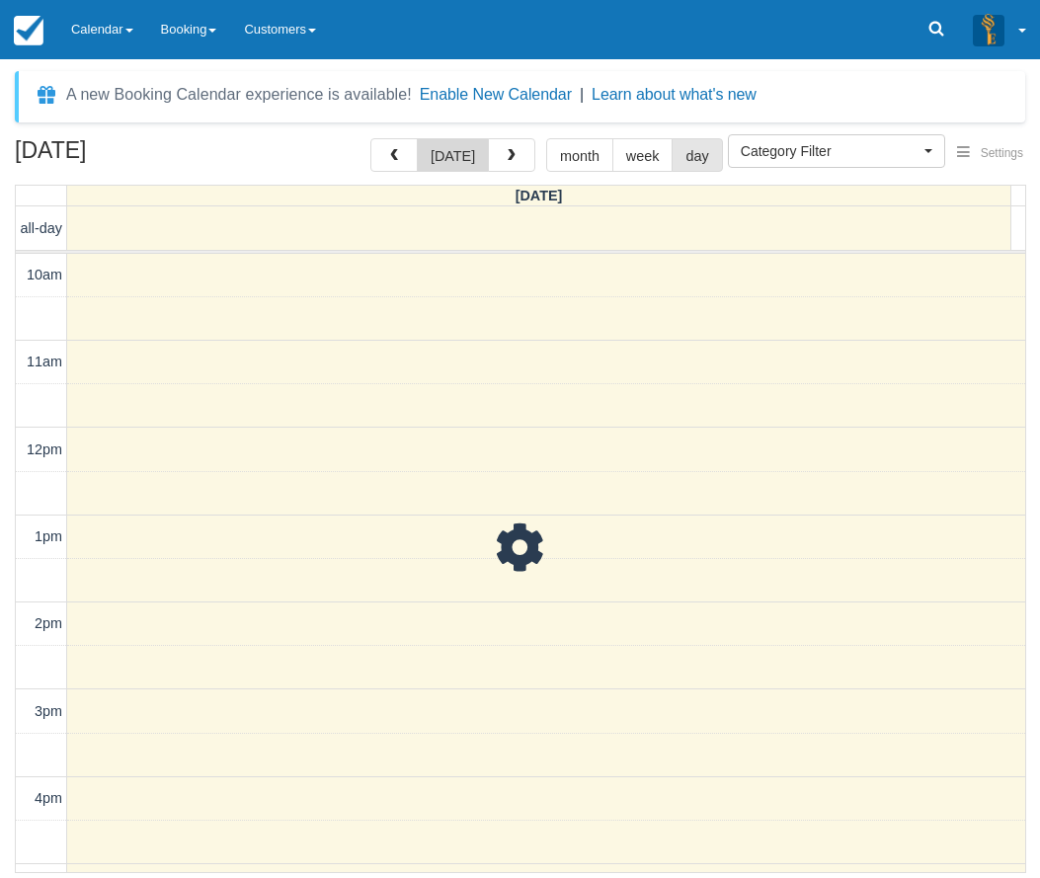
scroll to position [438, 0]
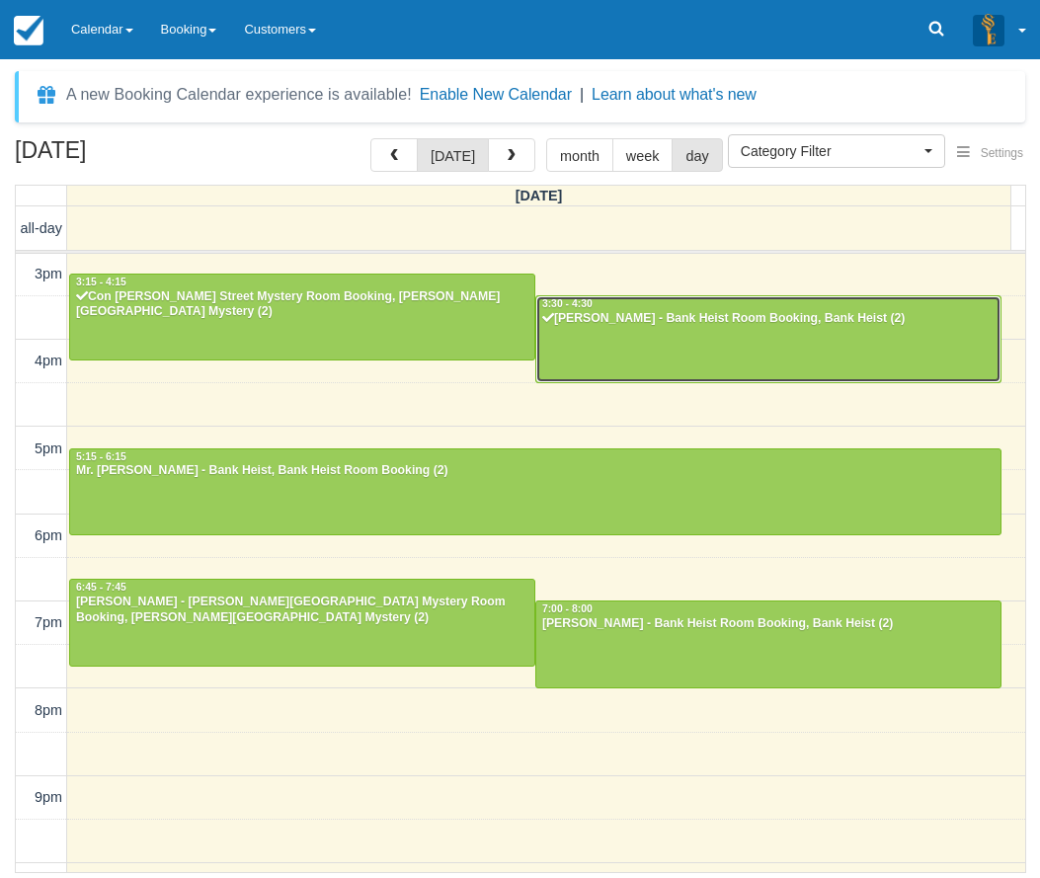
click at [696, 330] on div at bounding box center [768, 338] width 464 height 85
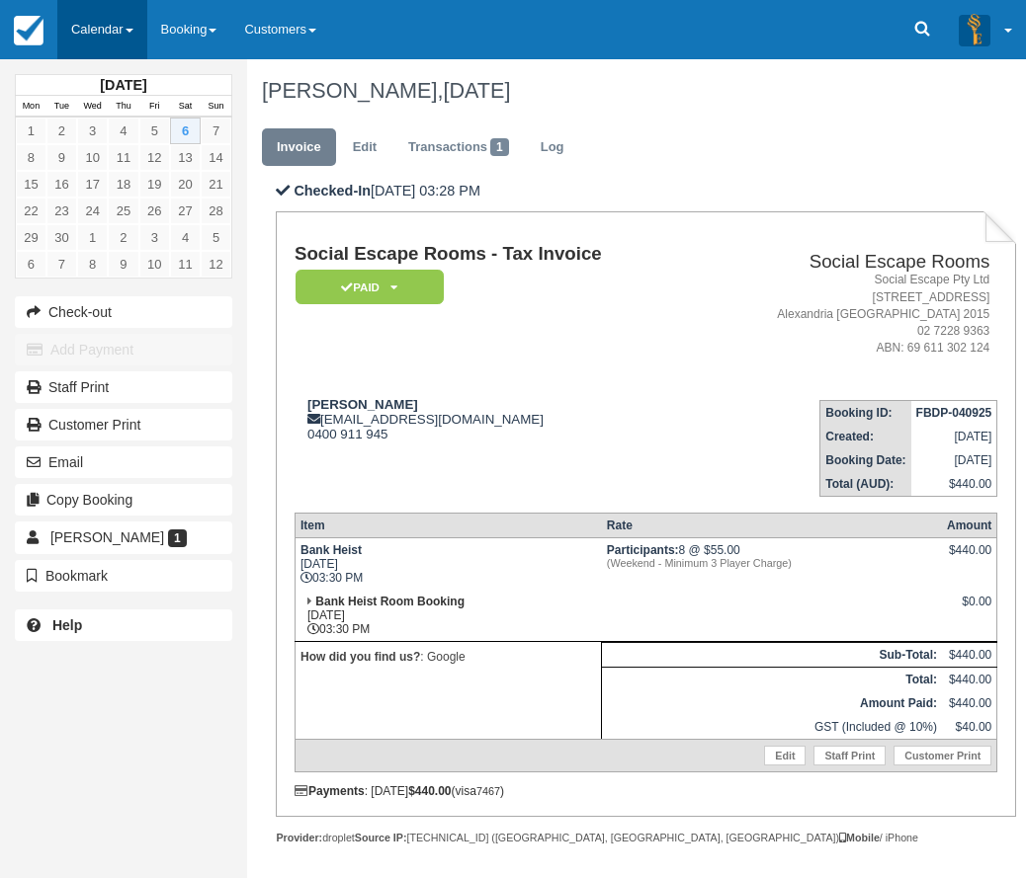
click at [99, 25] on link "Calendar" at bounding box center [102, 29] width 90 height 59
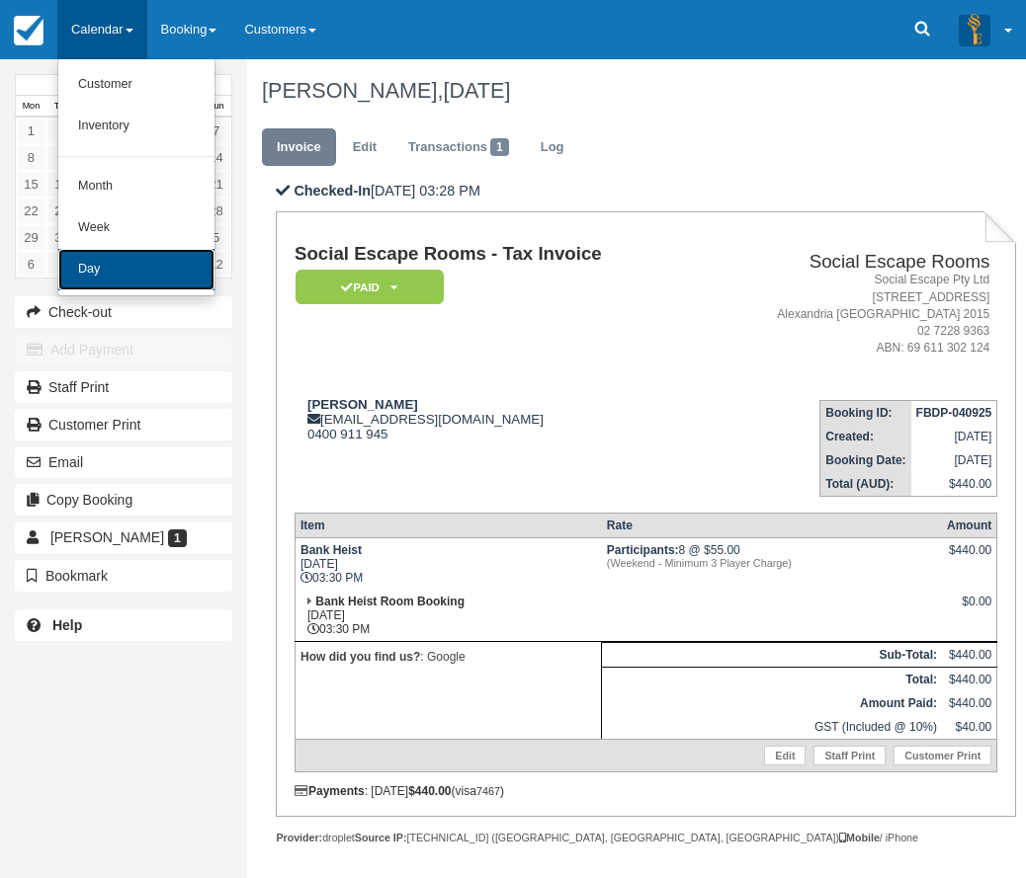
click at [123, 276] on link "Day" at bounding box center [136, 269] width 156 height 41
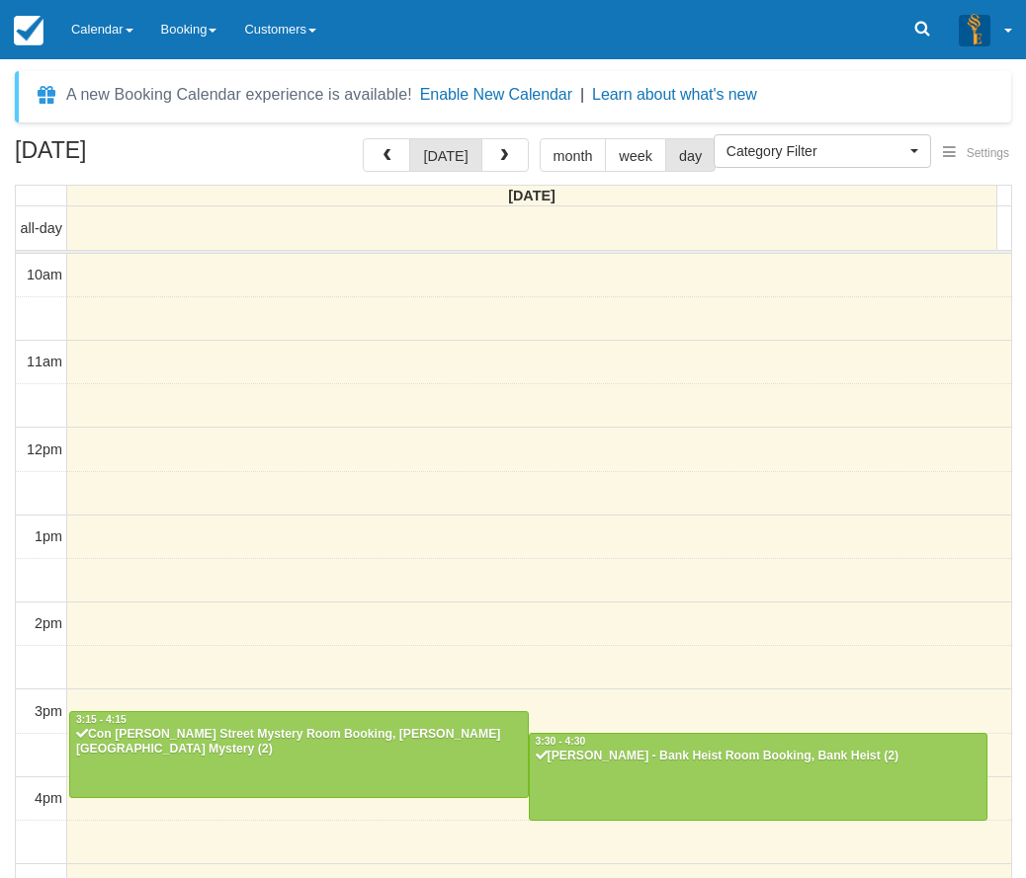
select select
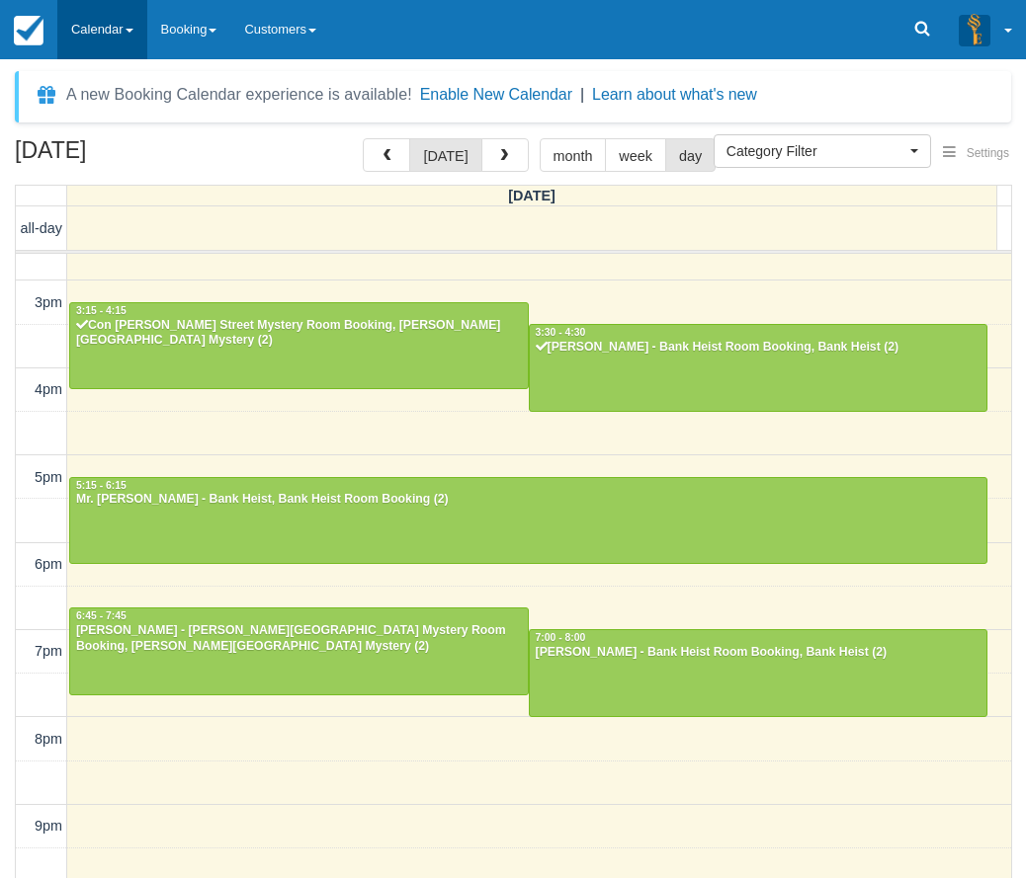
click at [102, 41] on link "Calendar" at bounding box center [102, 29] width 90 height 59
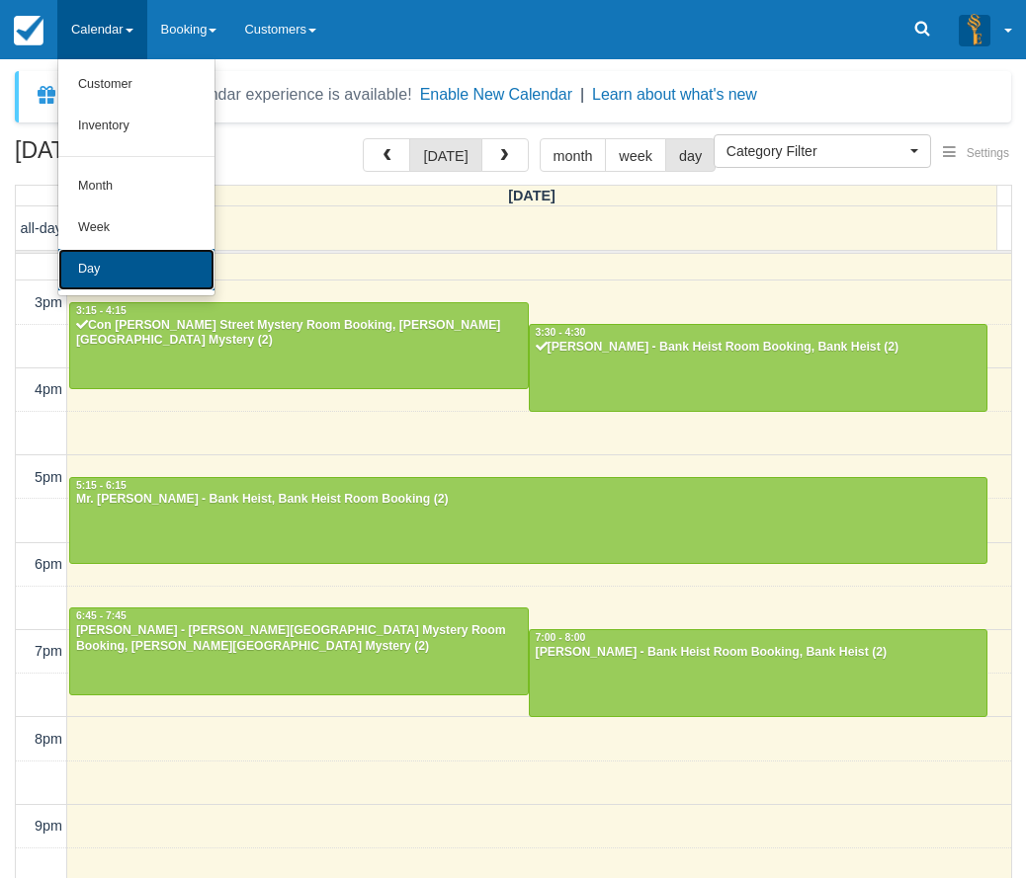
click at [152, 275] on link "Day" at bounding box center [136, 269] width 156 height 41
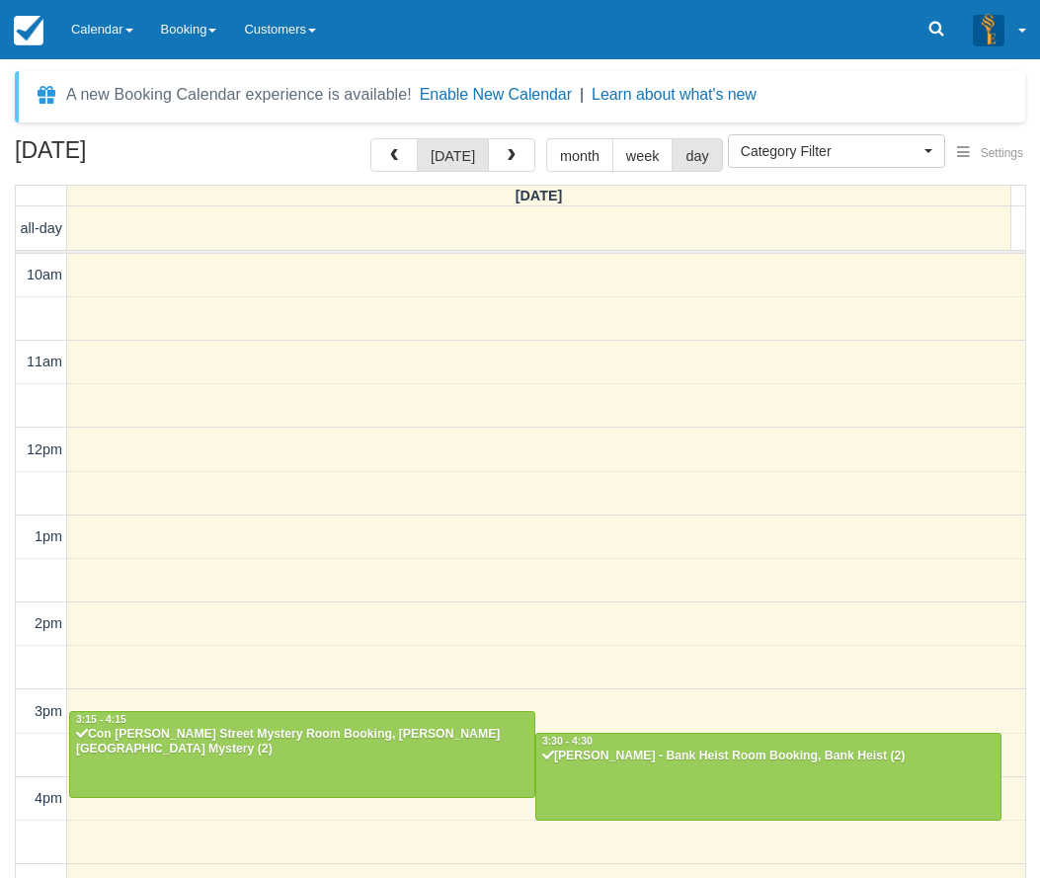
select select
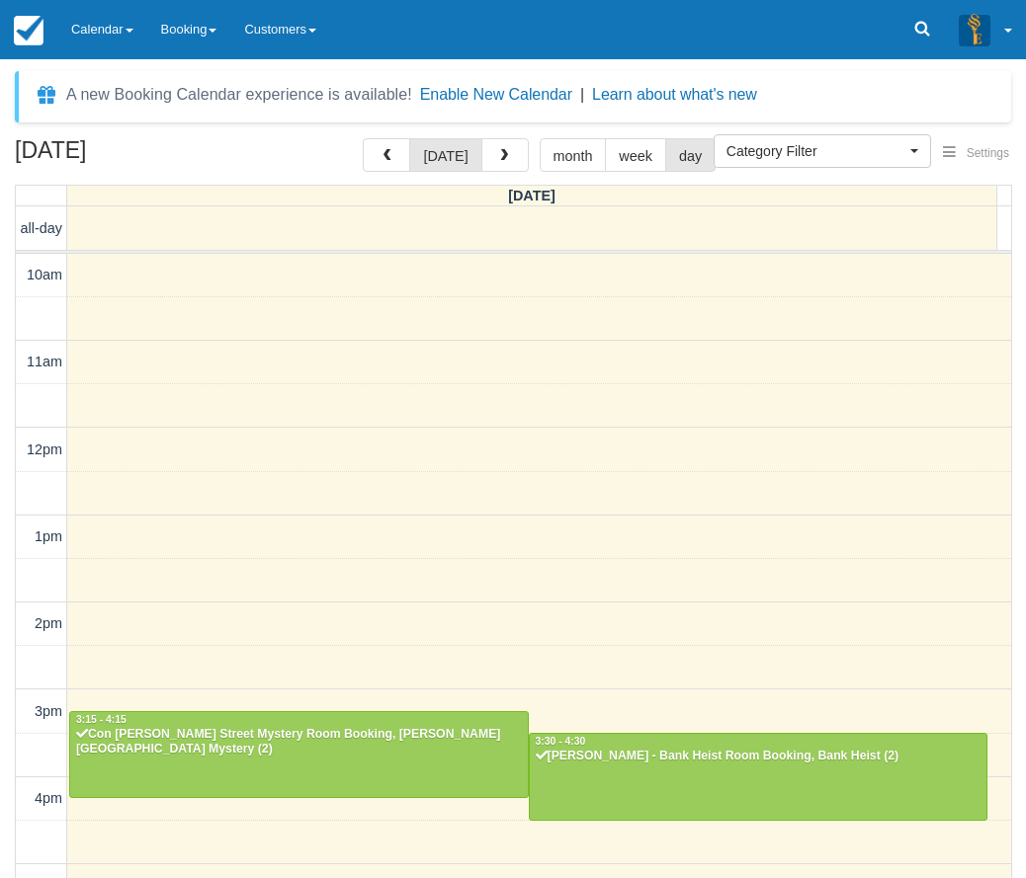
scroll to position [409, 0]
